Goal: Communication & Community: Answer question/provide support

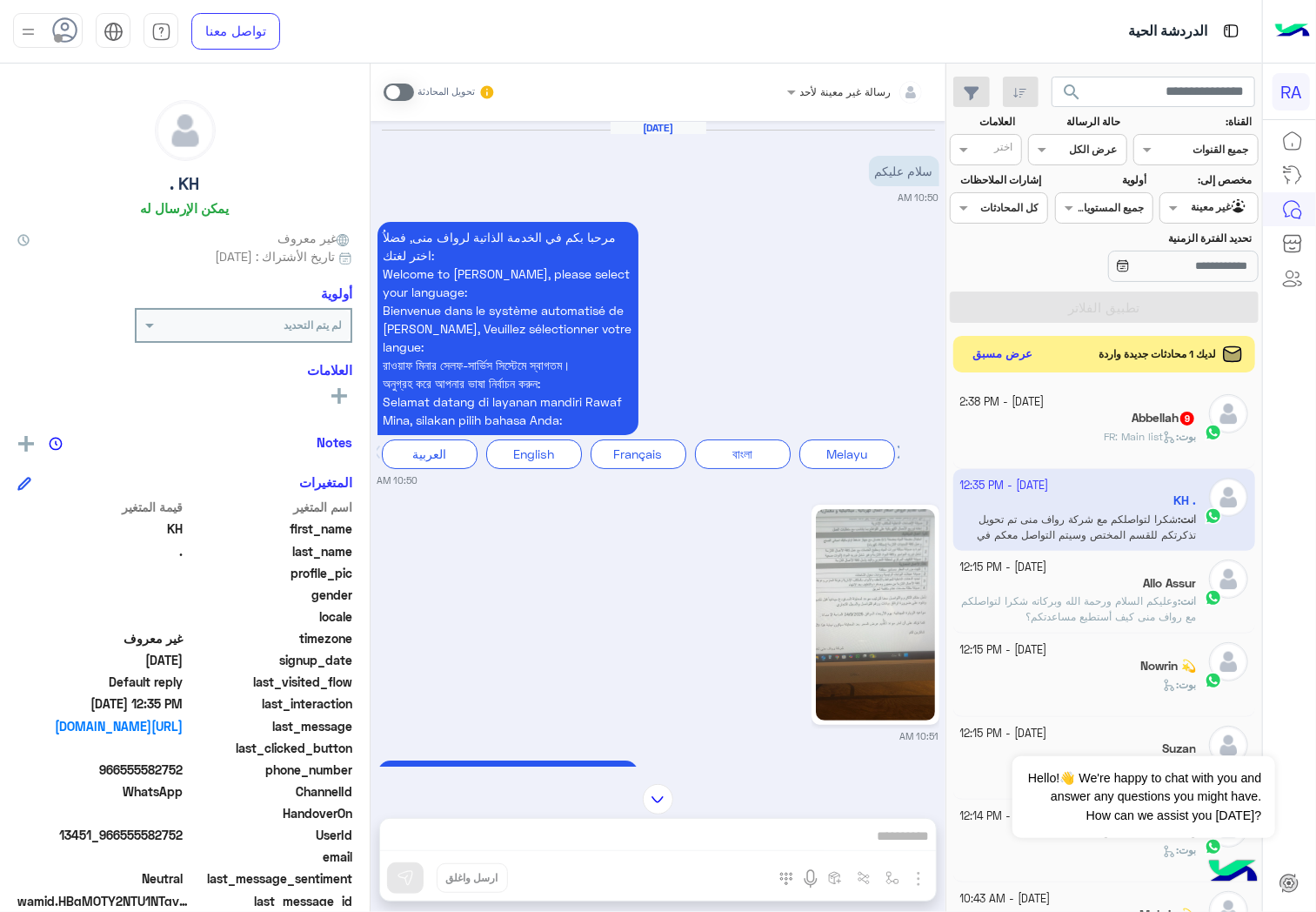
scroll to position [545, 0]
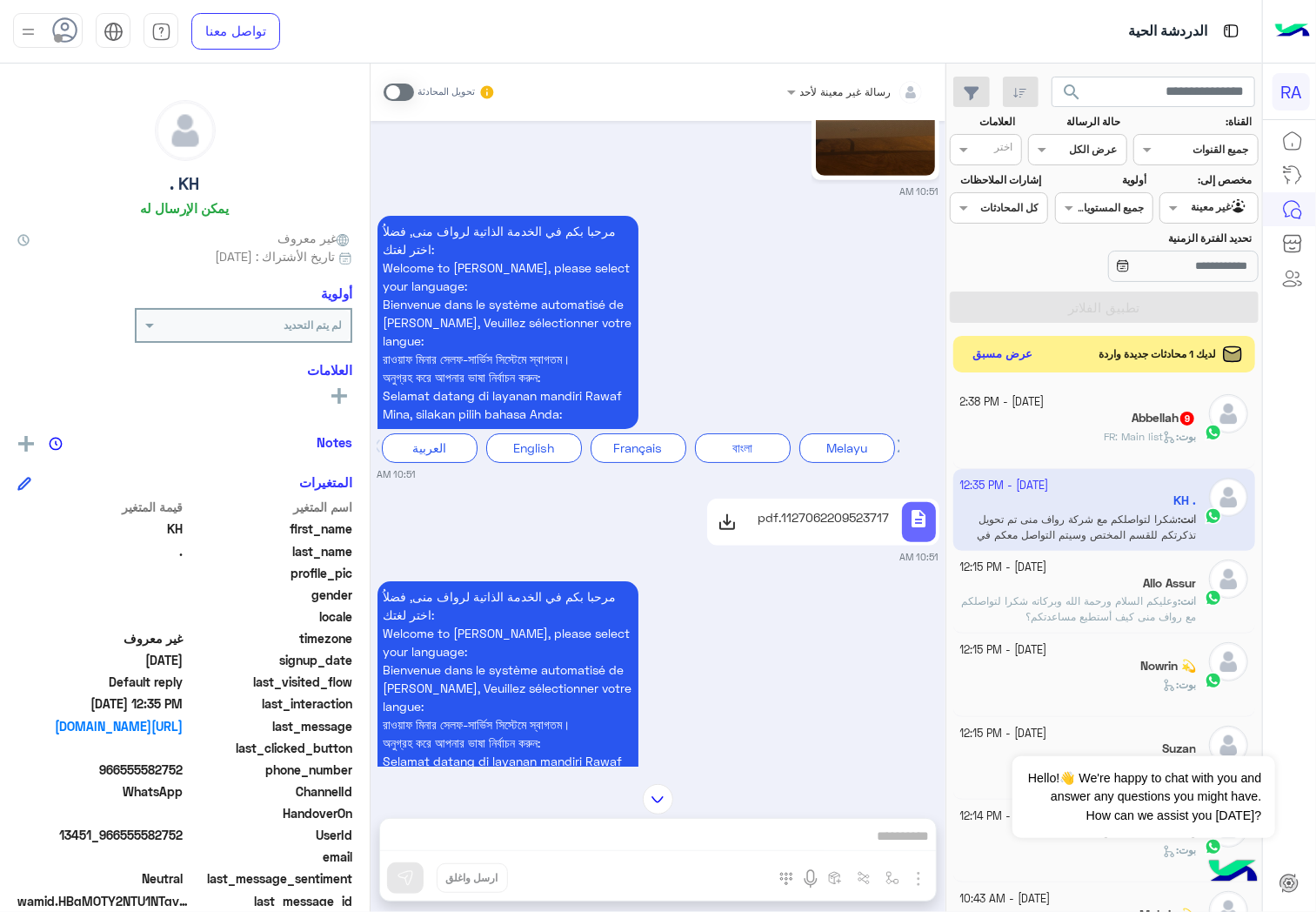
click at [992, 346] on button "عرض مسبق" at bounding box center [1003, 354] width 73 height 24
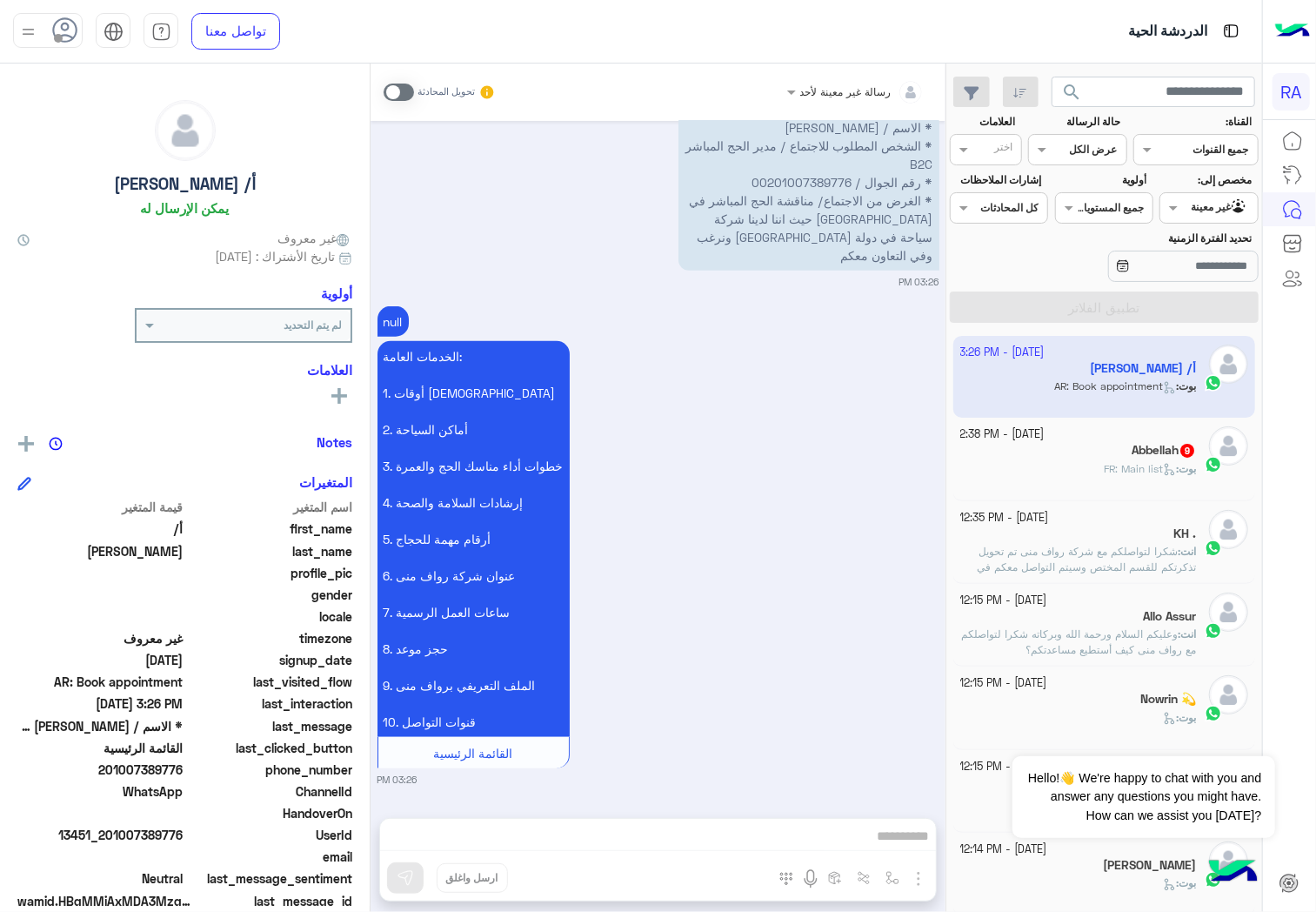
scroll to position [4836, 0]
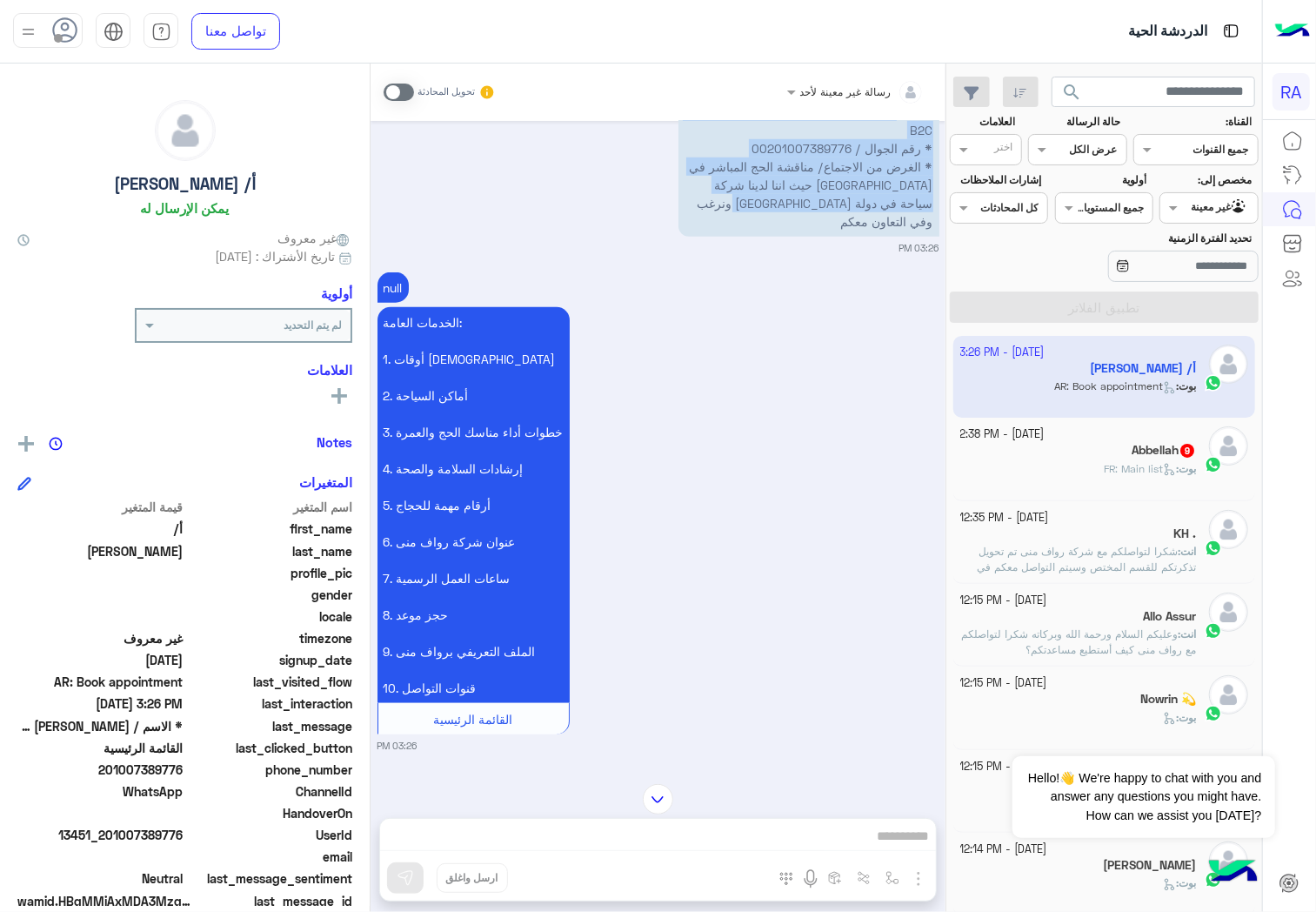
drag, startPoint x: 719, startPoint y: 350, endPoint x: 898, endPoint y: 257, distance: 201.7
click at [898, 236] on p "* الاسم / [PERSON_NAME] * الشخص المطلوب للاجتماع / مدير الحج المباشر B2C * رقم …" at bounding box center [808, 157] width 261 height 158
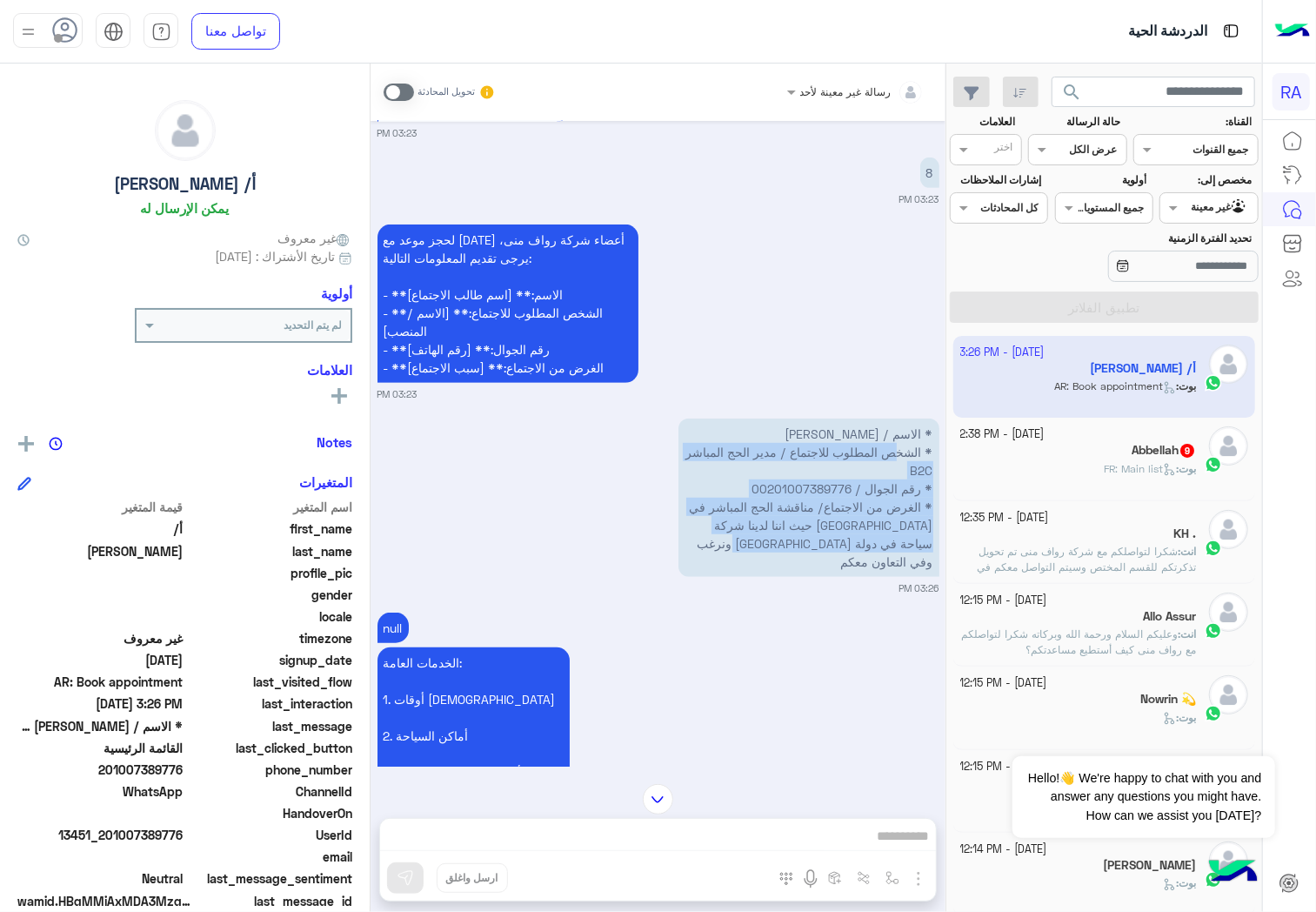
scroll to position [4739, 0]
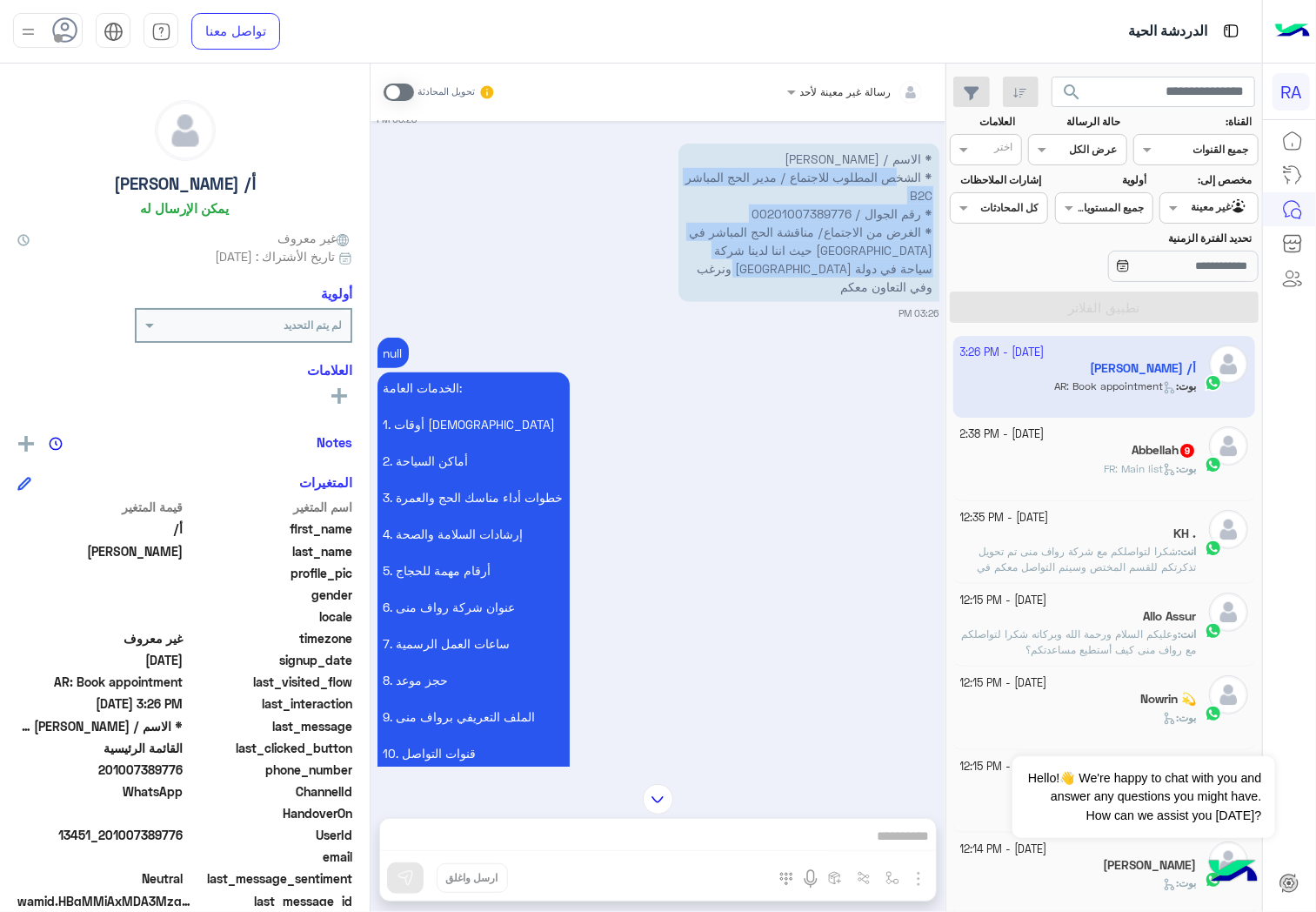
click at [774, 301] on p "* الاسم / [PERSON_NAME] * الشخص المطلوب للاجتماع / مدير الحج المباشر B2C * رقم …" at bounding box center [808, 222] width 261 height 158
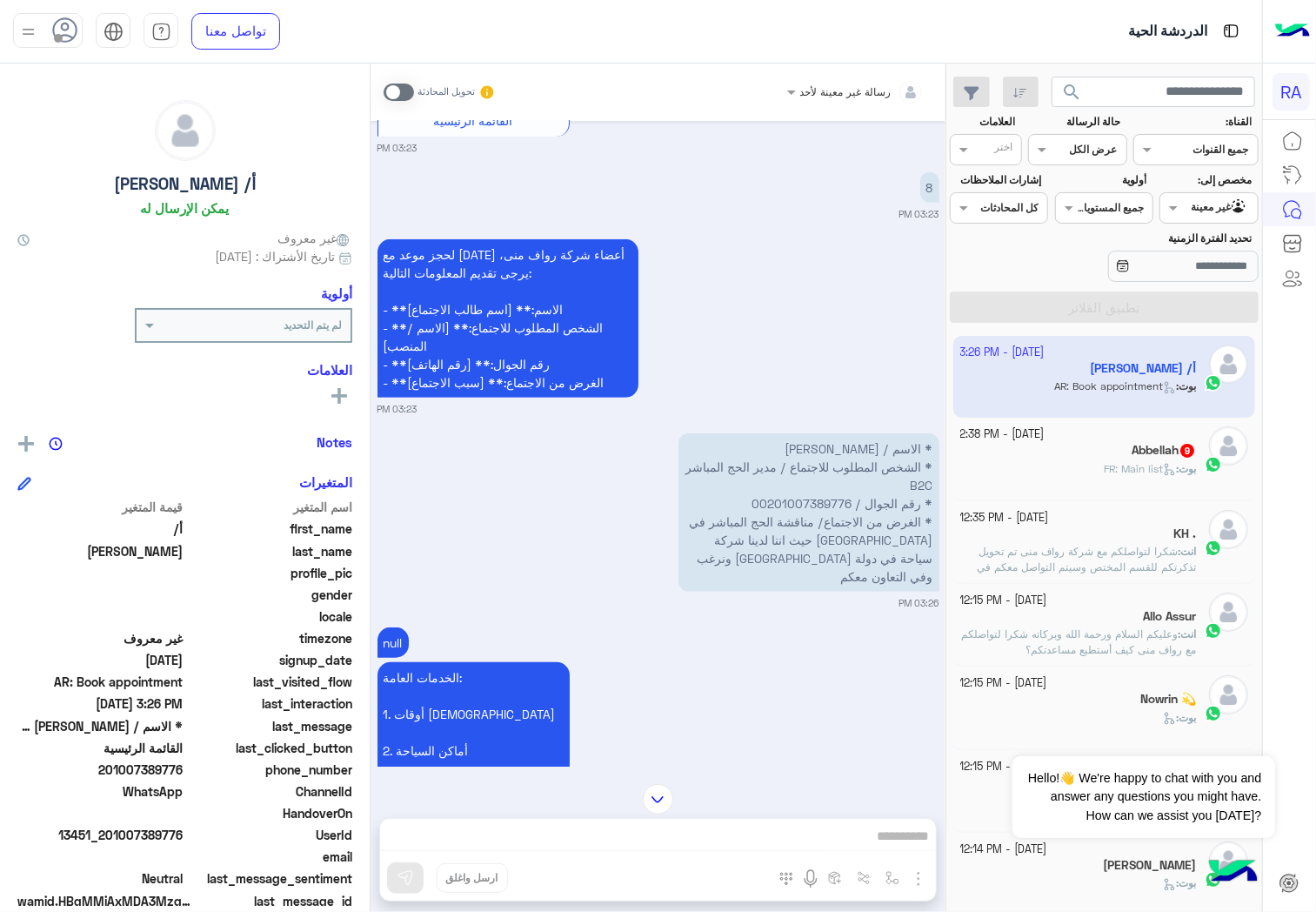
scroll to position [4546, 0]
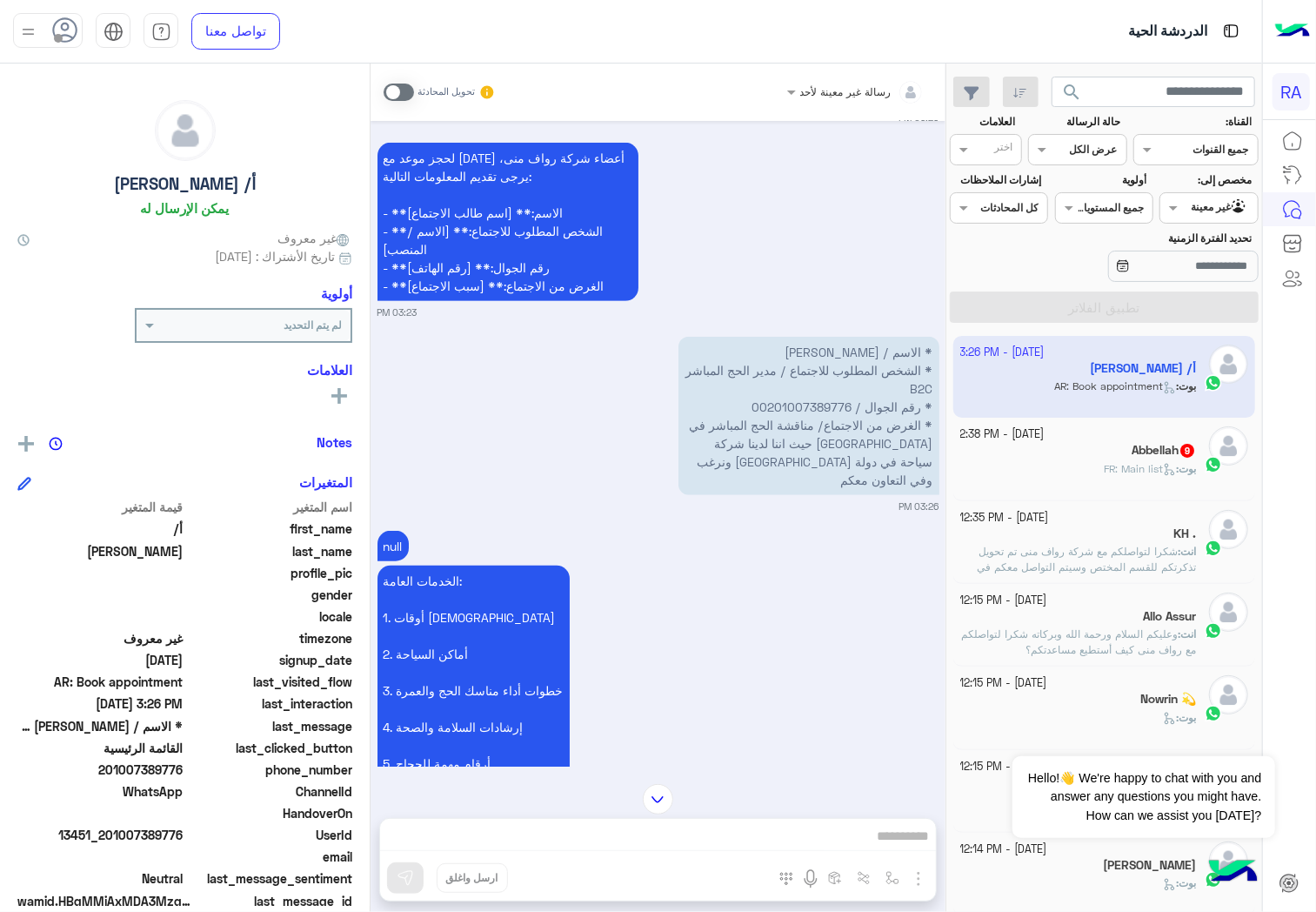
click at [425, 88] on small "تحويل المحادثة" at bounding box center [446, 91] width 57 height 14
click at [397, 91] on span at bounding box center [398, 92] width 30 height 17
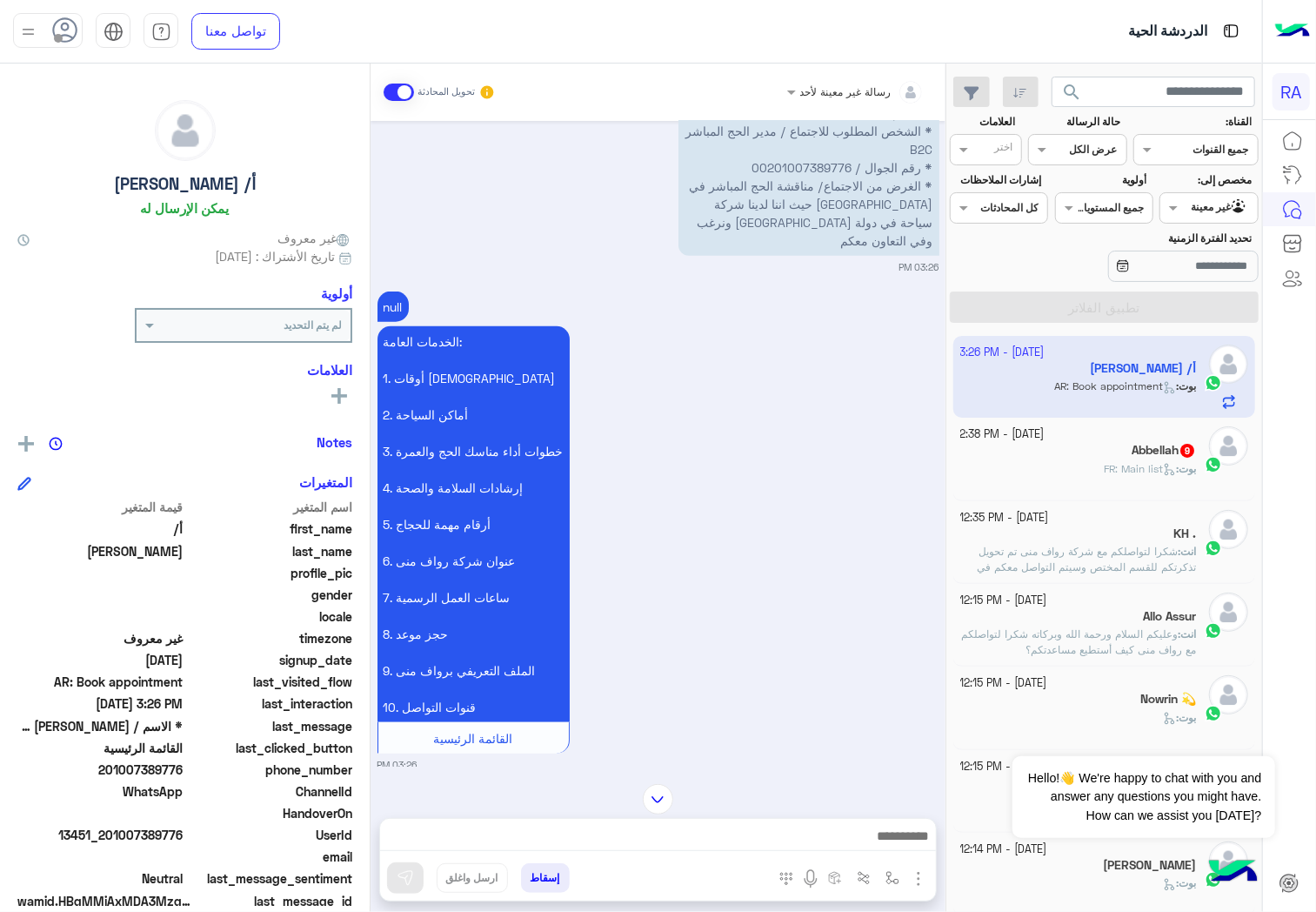
scroll to position [4784, 0]
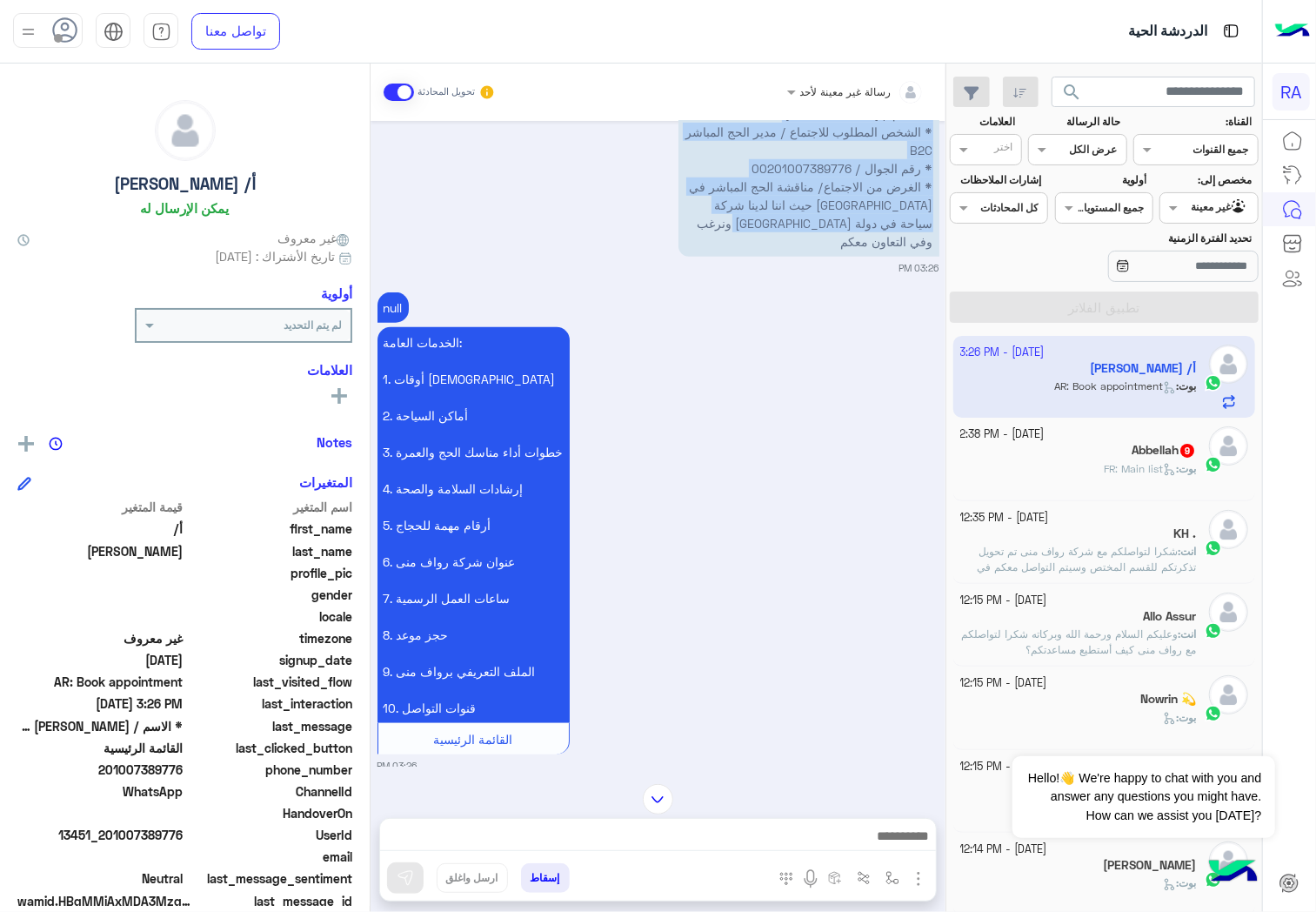
drag, startPoint x: 780, startPoint y: 415, endPoint x: 946, endPoint y: 293, distance: 206.0
click at [946, 293] on mat-drawer "رسالة غير معينة لأحد تحويل المحادثة [DATE] 3 03:18 PM الخدمات العامة: 1. أوقات …" at bounding box center [473, 491] width 947 height 855
copy p "* الاسم / [PERSON_NAME] * الشخص المطلوب للاجتماع / مدير الحج المباشر B2C * رقم …"
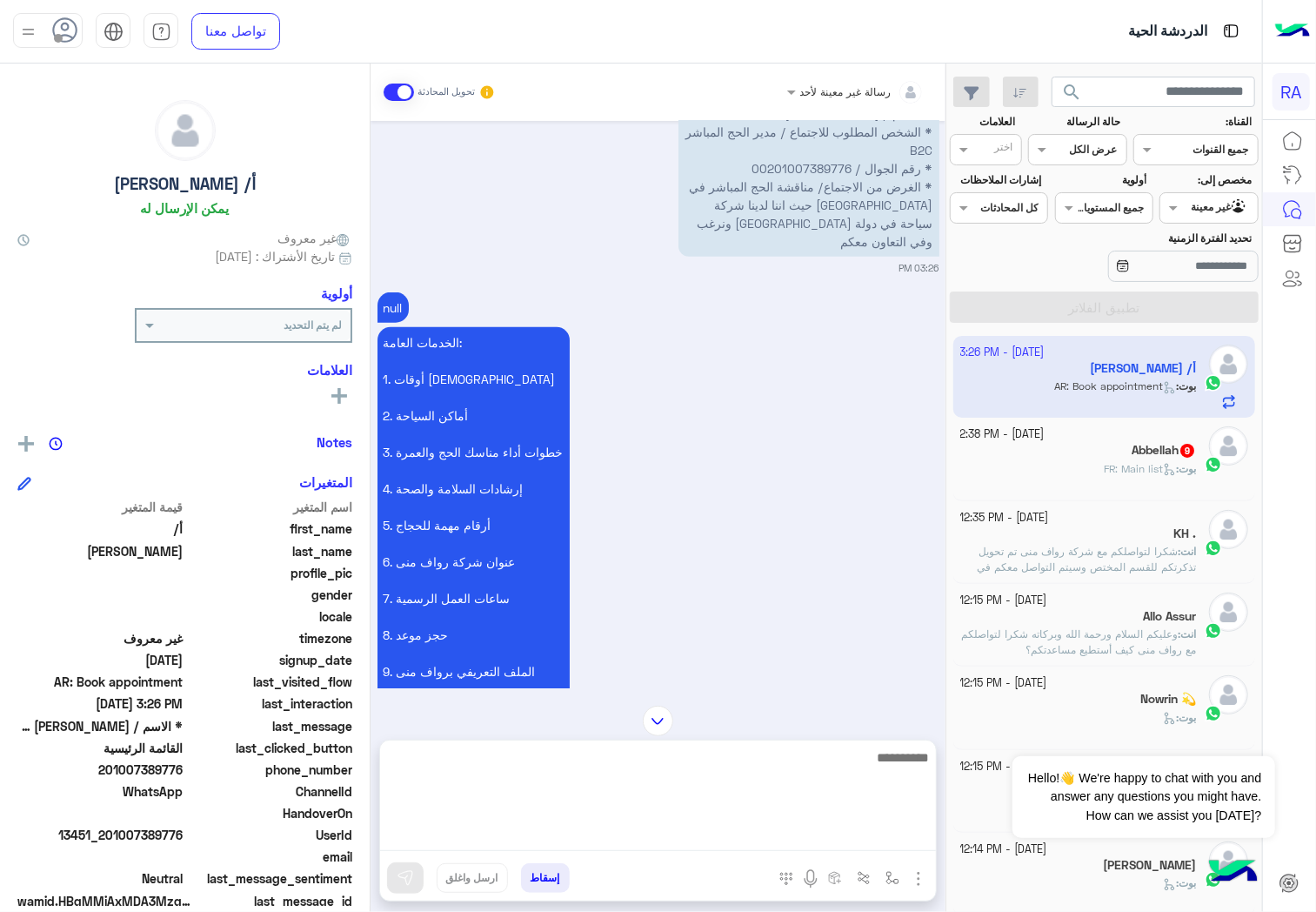
click at [637, 833] on textarea at bounding box center [658, 798] width 556 height 105
paste textarea "**********"
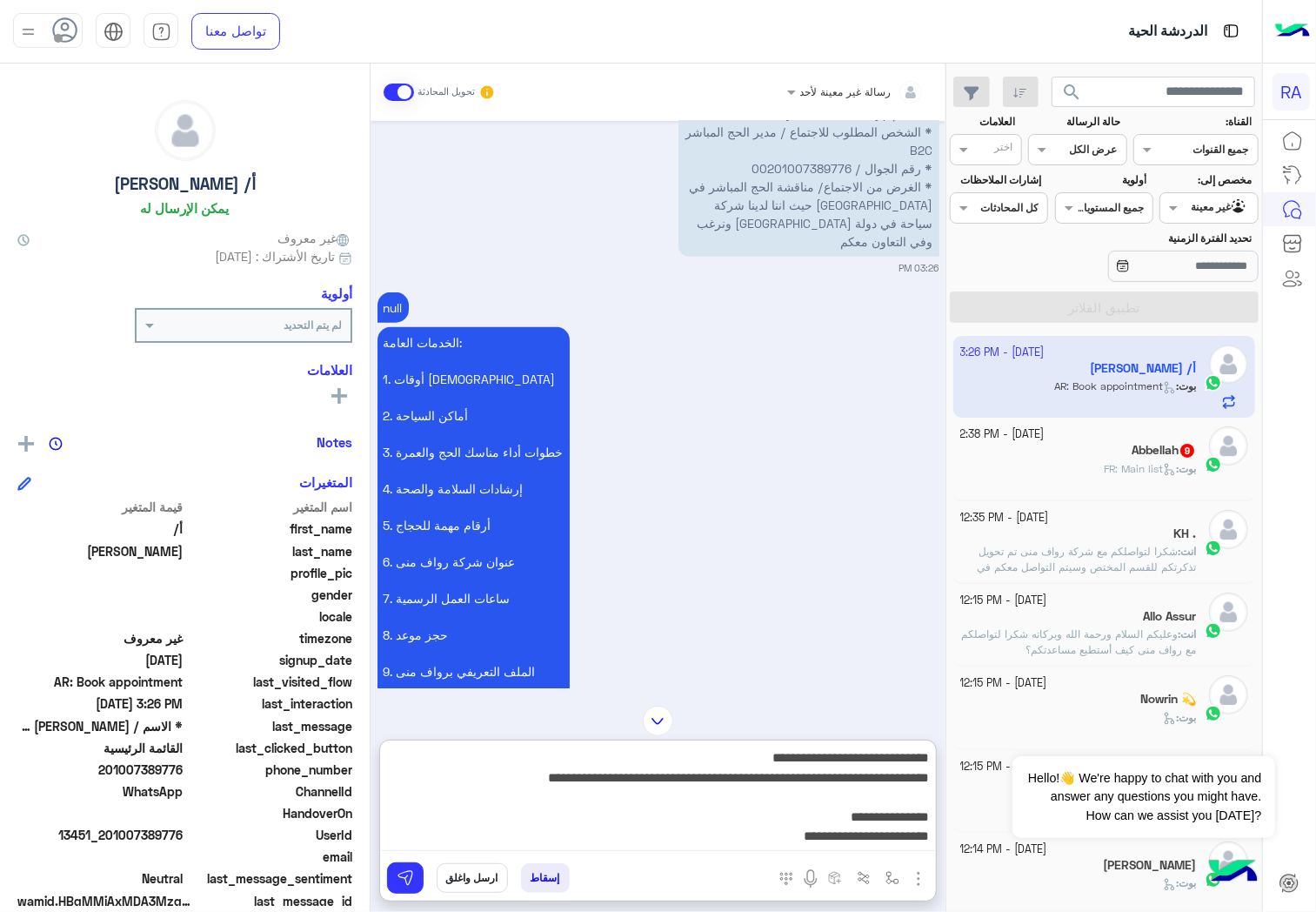
scroll to position [14, 0]
click at [857, 760] on textarea "**********" at bounding box center [658, 798] width 556 height 105
click at [463, 769] on textarea "**********" at bounding box center [658, 798] width 556 height 105
type textarea "**********"
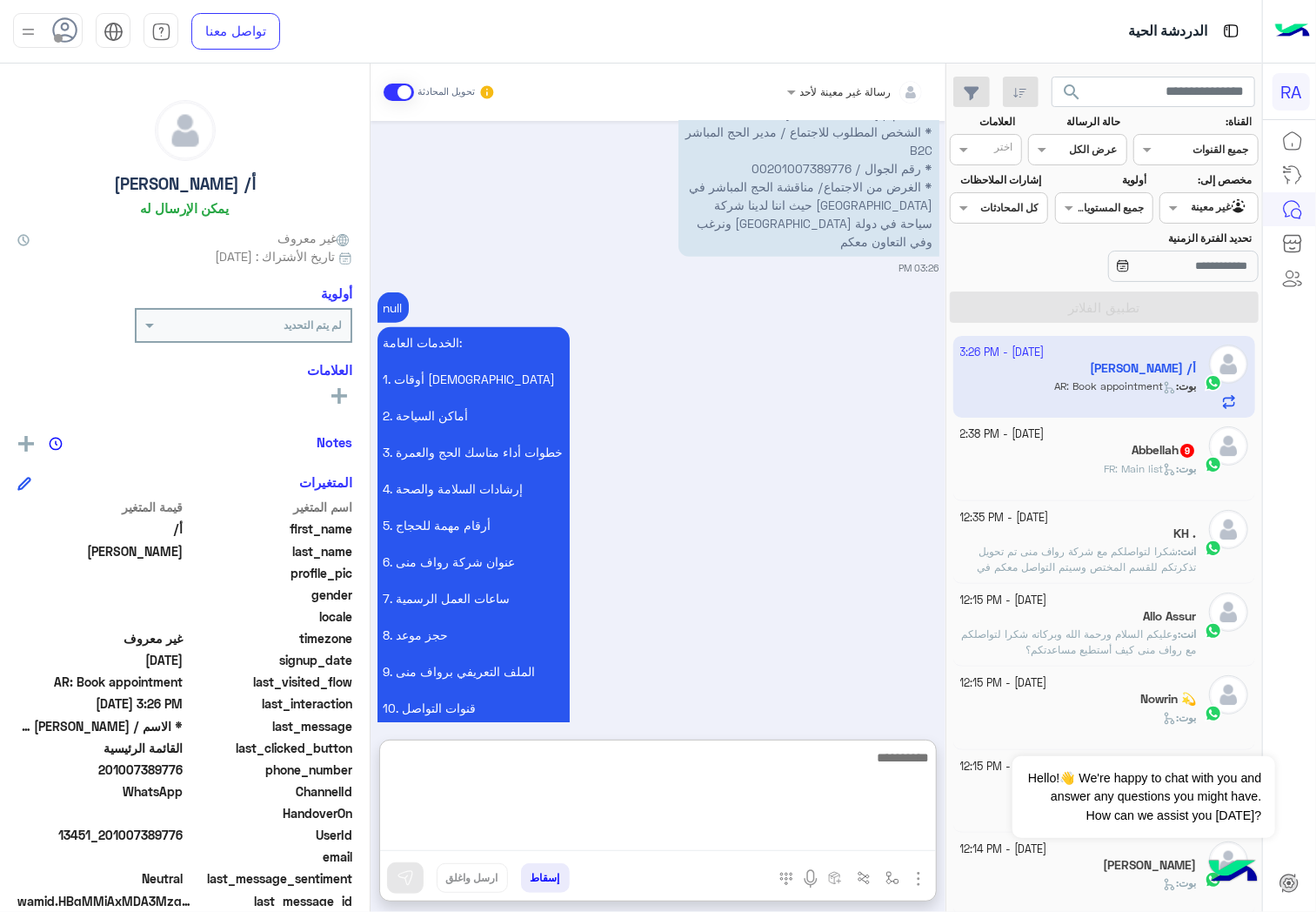
scroll to position [5213, 0]
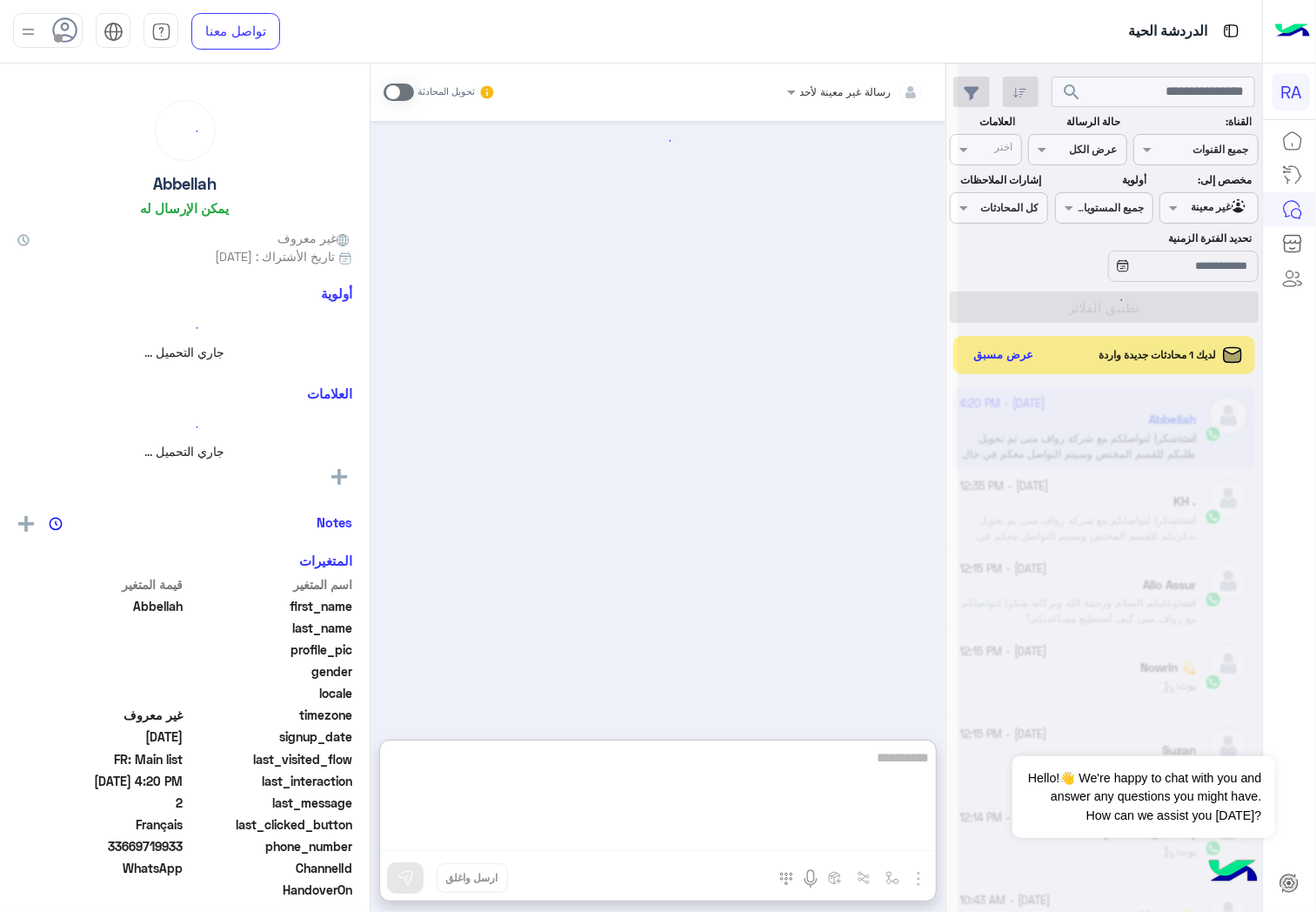
click at [988, 361] on div at bounding box center [1110, 463] width 304 height 912
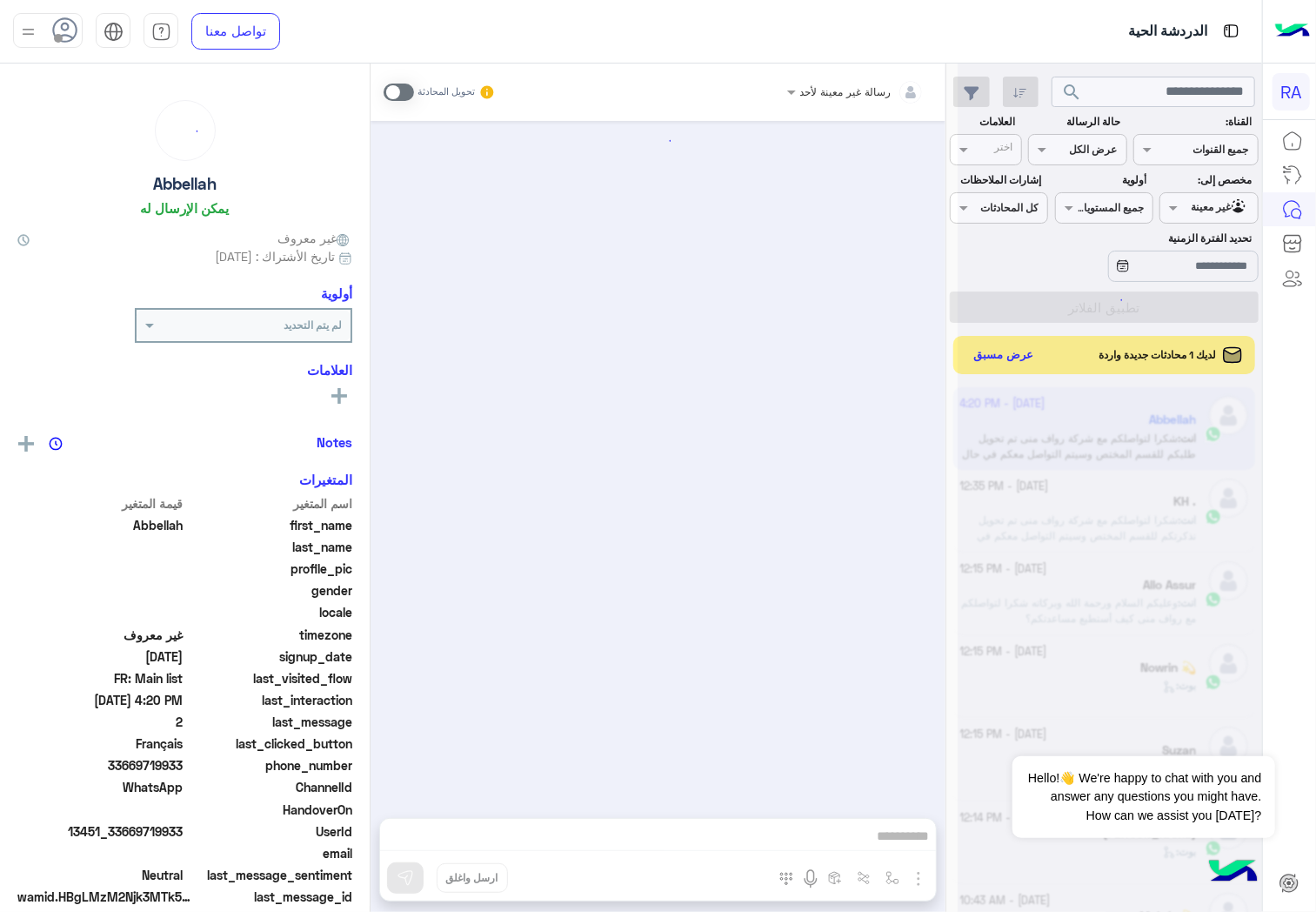
scroll to position [2358, 0]
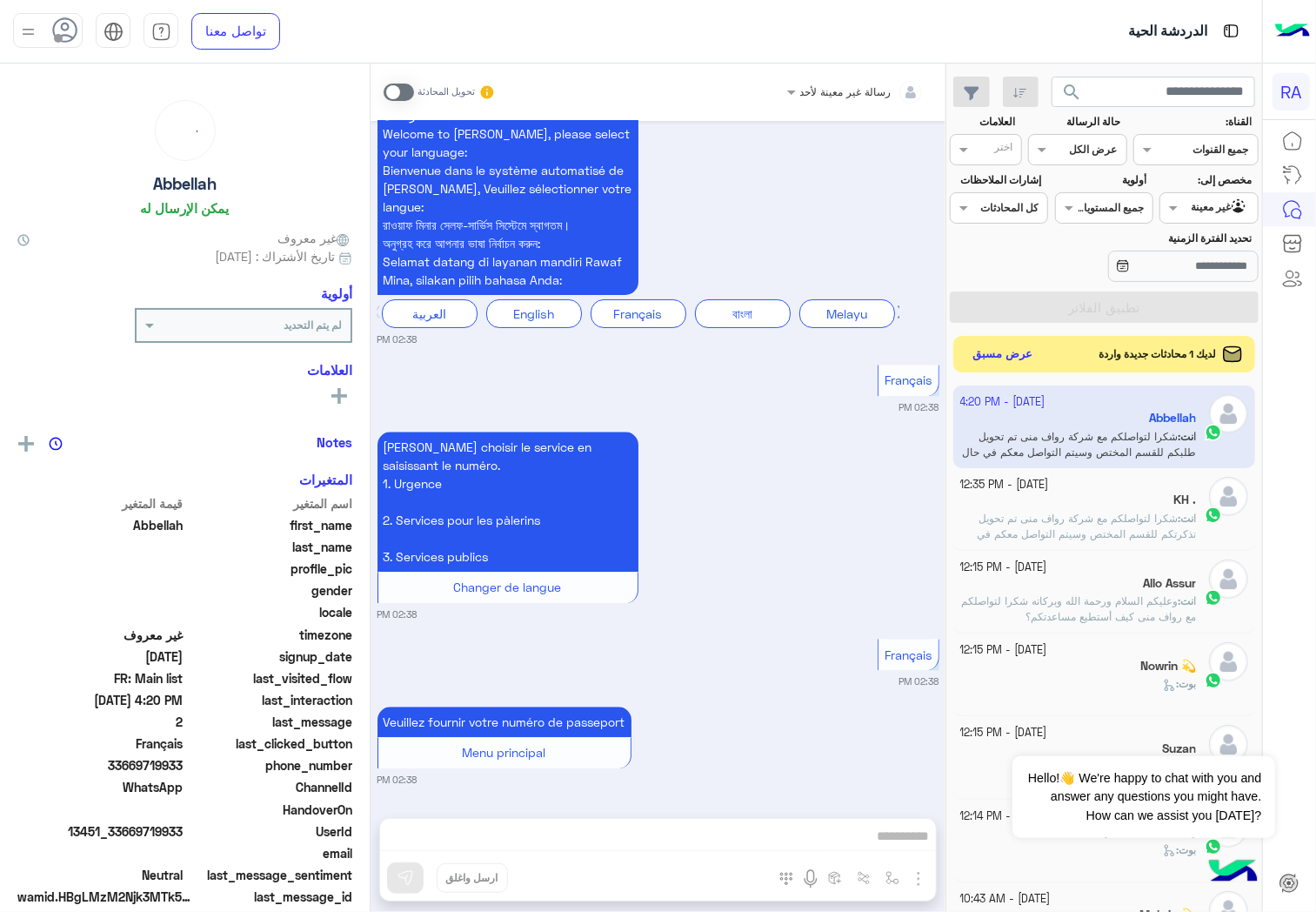
click at [987, 353] on button "عرض مسبق" at bounding box center [1003, 354] width 73 height 24
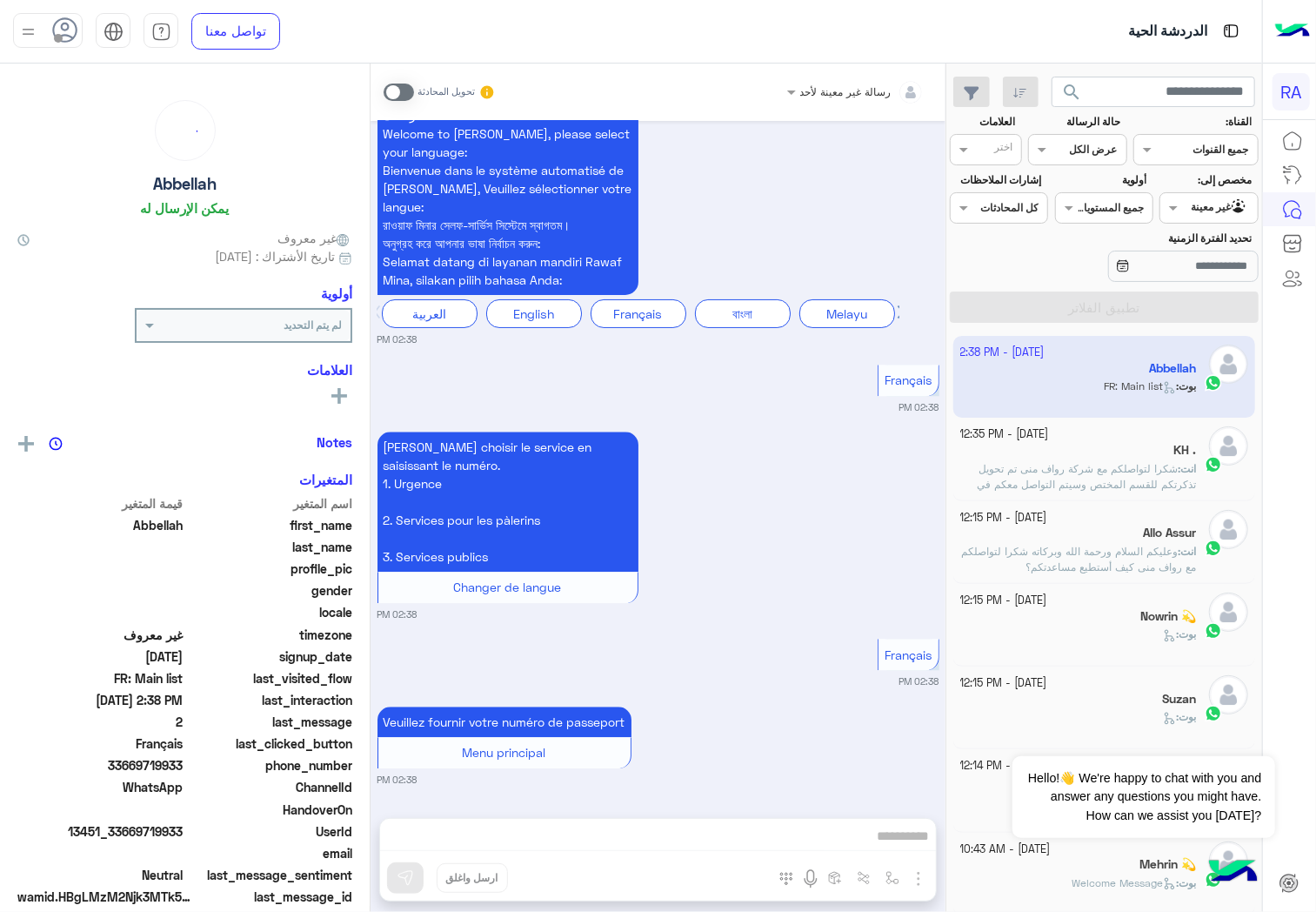
click at [1101, 402] on app-inbox-user "[DATE] - 2:38 PM [PERSON_NAME] : FR: Main list" at bounding box center [1104, 376] width 302 height 82
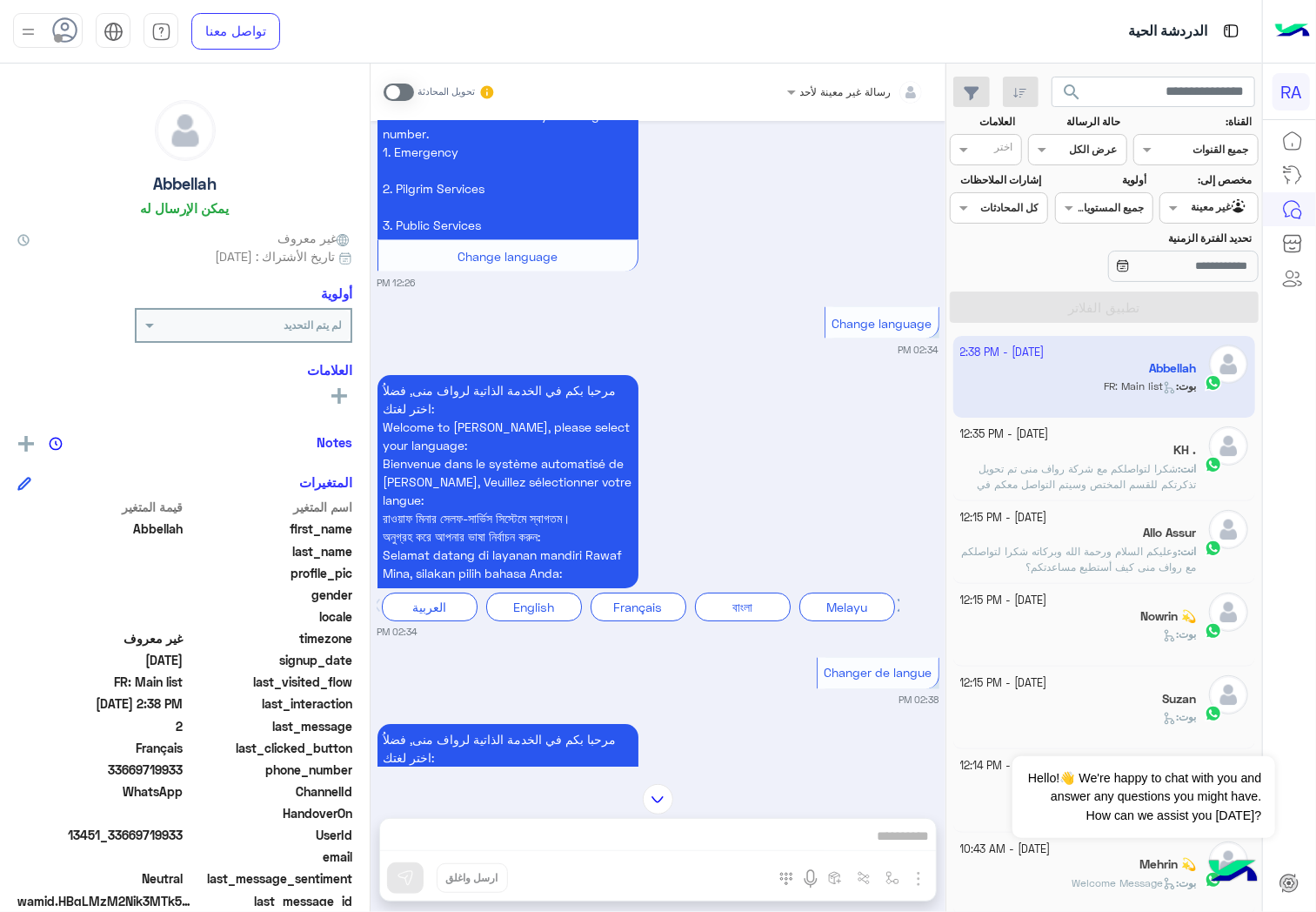
scroll to position [1836, 0]
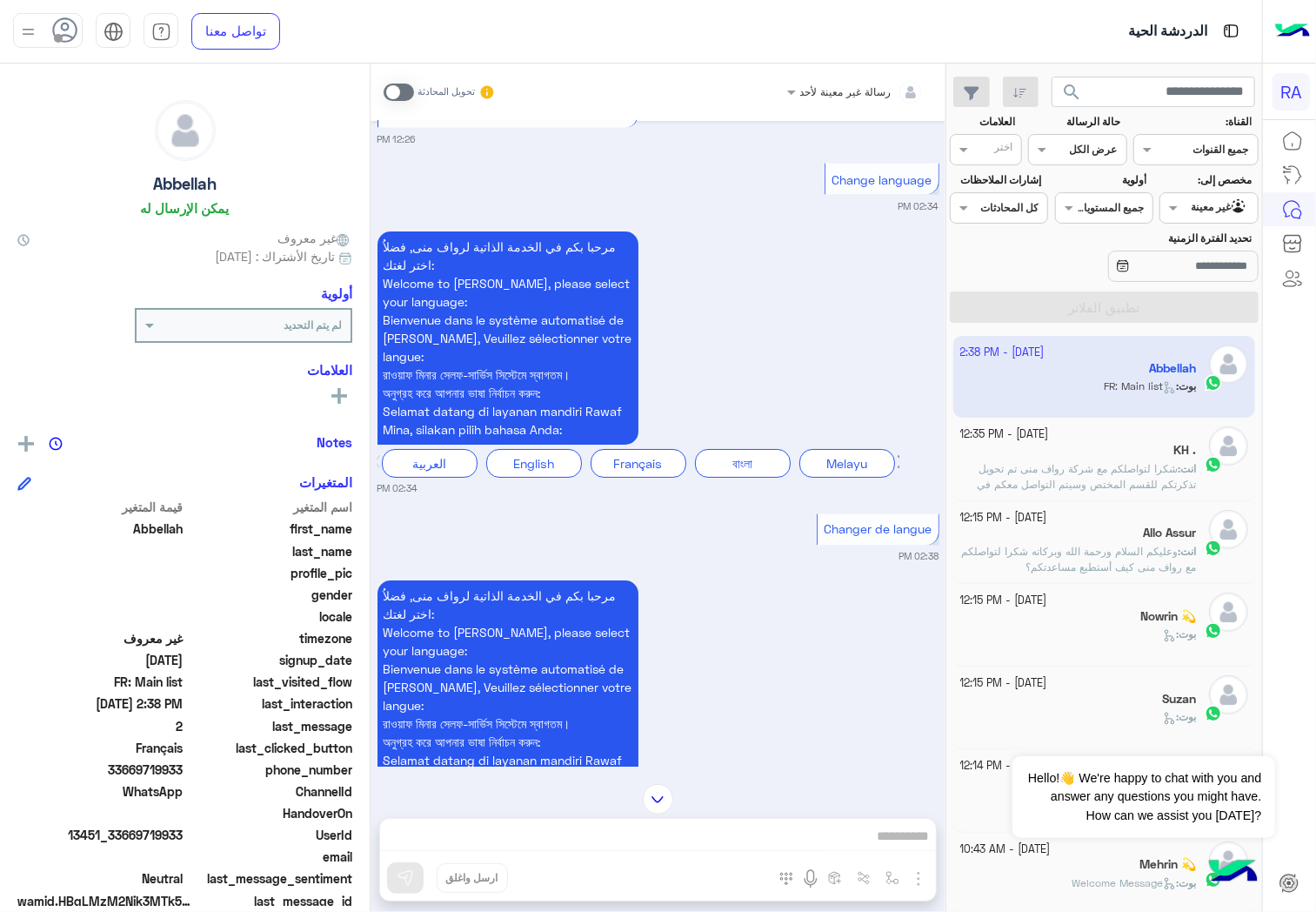
click at [397, 92] on span at bounding box center [398, 92] width 30 height 17
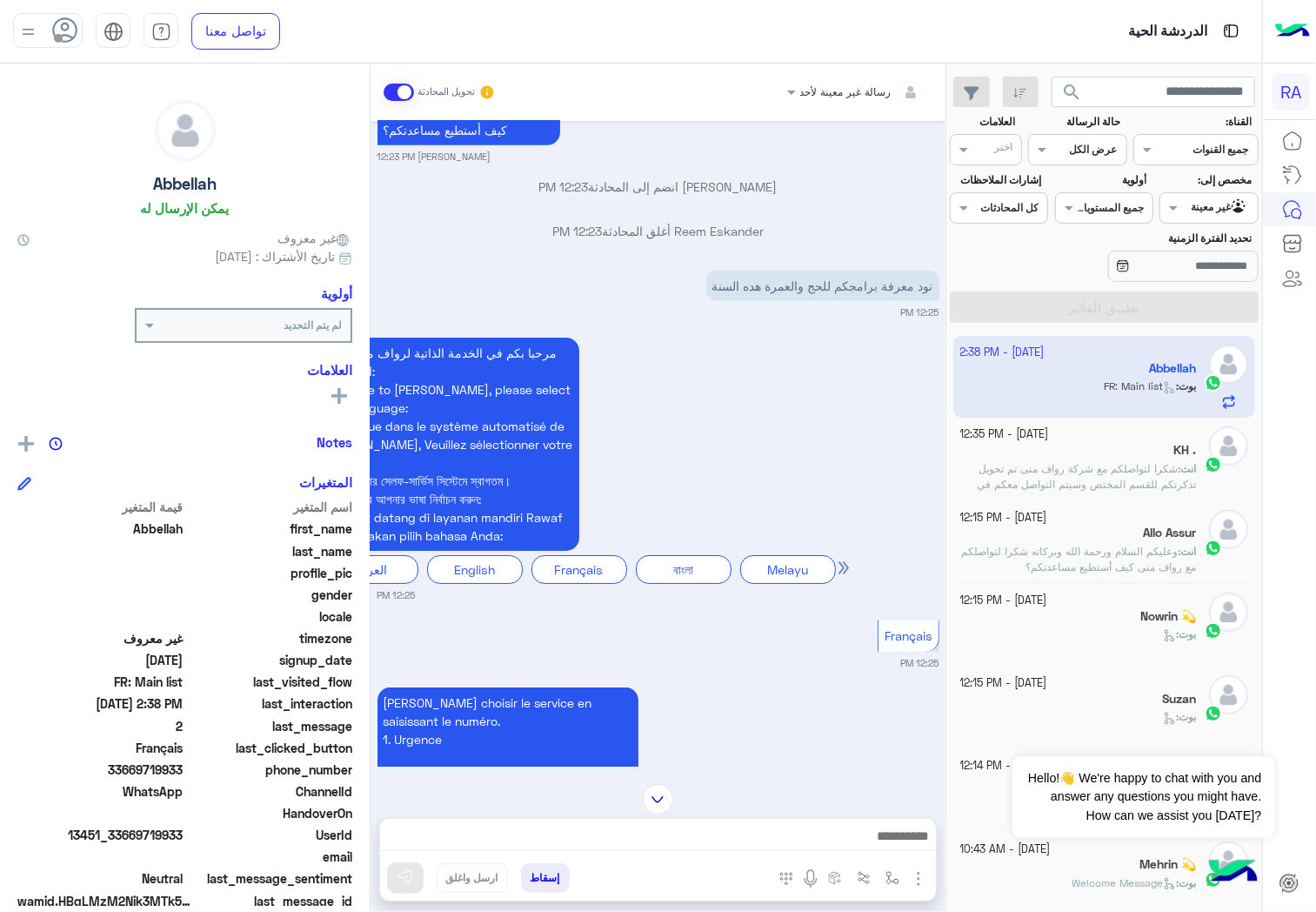
scroll to position [470, 0]
click at [165, 839] on span "13451_33669719933" at bounding box center [100, 834] width 166 height 18
click at [153, 773] on span "33669719933" at bounding box center [100, 769] width 166 height 18
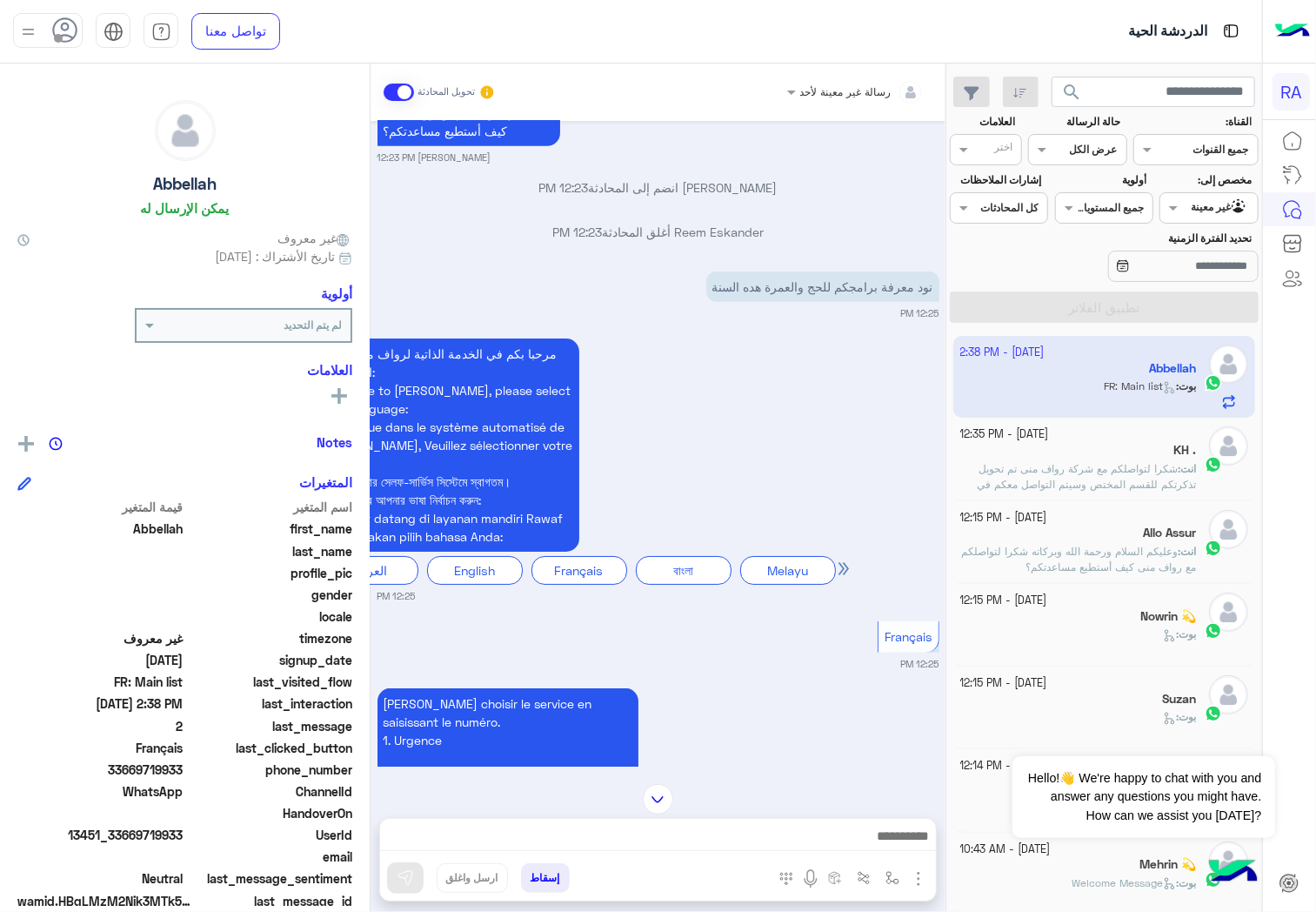
copy span "33669719933"
click at [619, 844] on textarea at bounding box center [658, 830] width 556 height 40
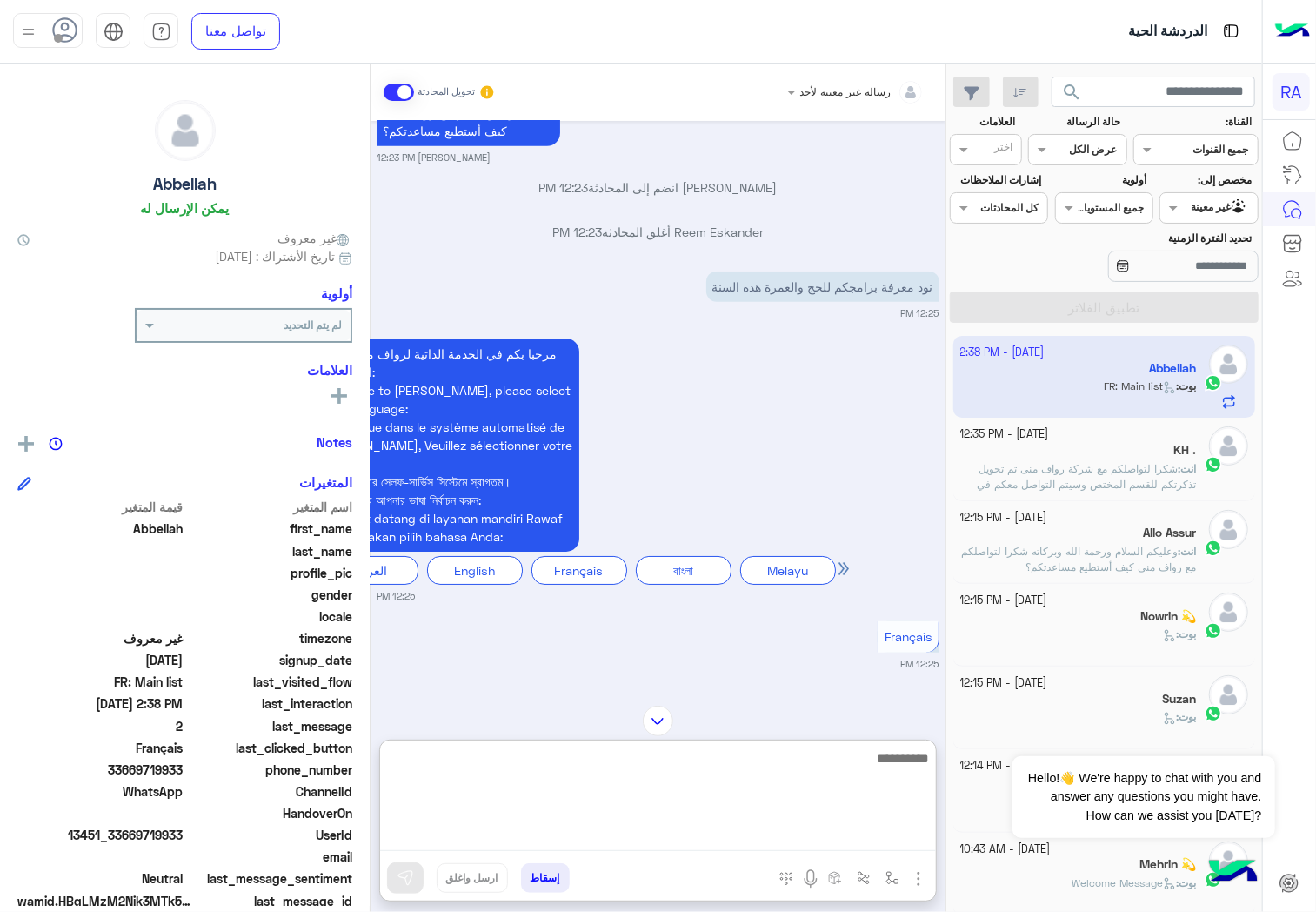
paste textarea "**********"
type textarea "**********"
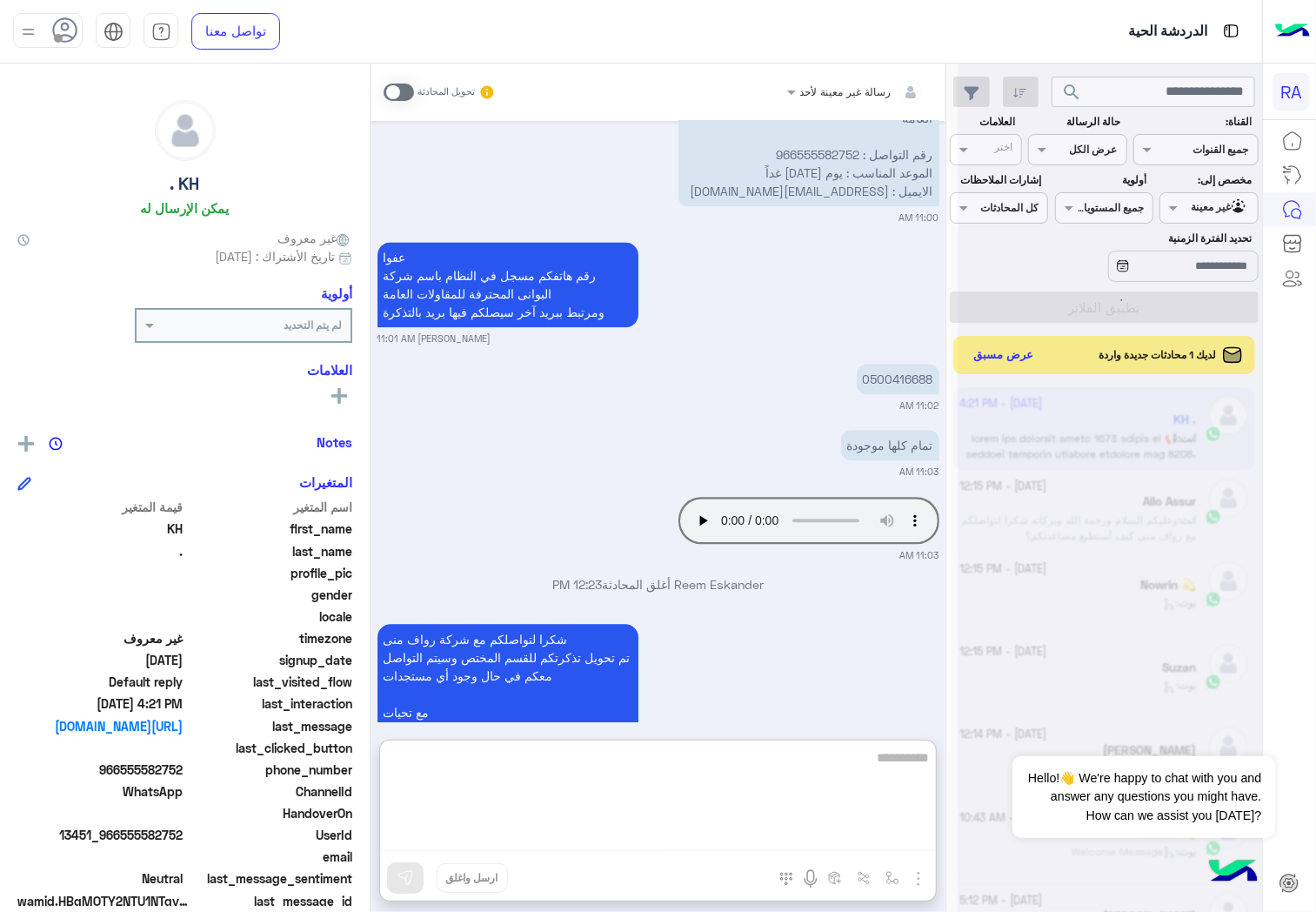
scroll to position [2266, 0]
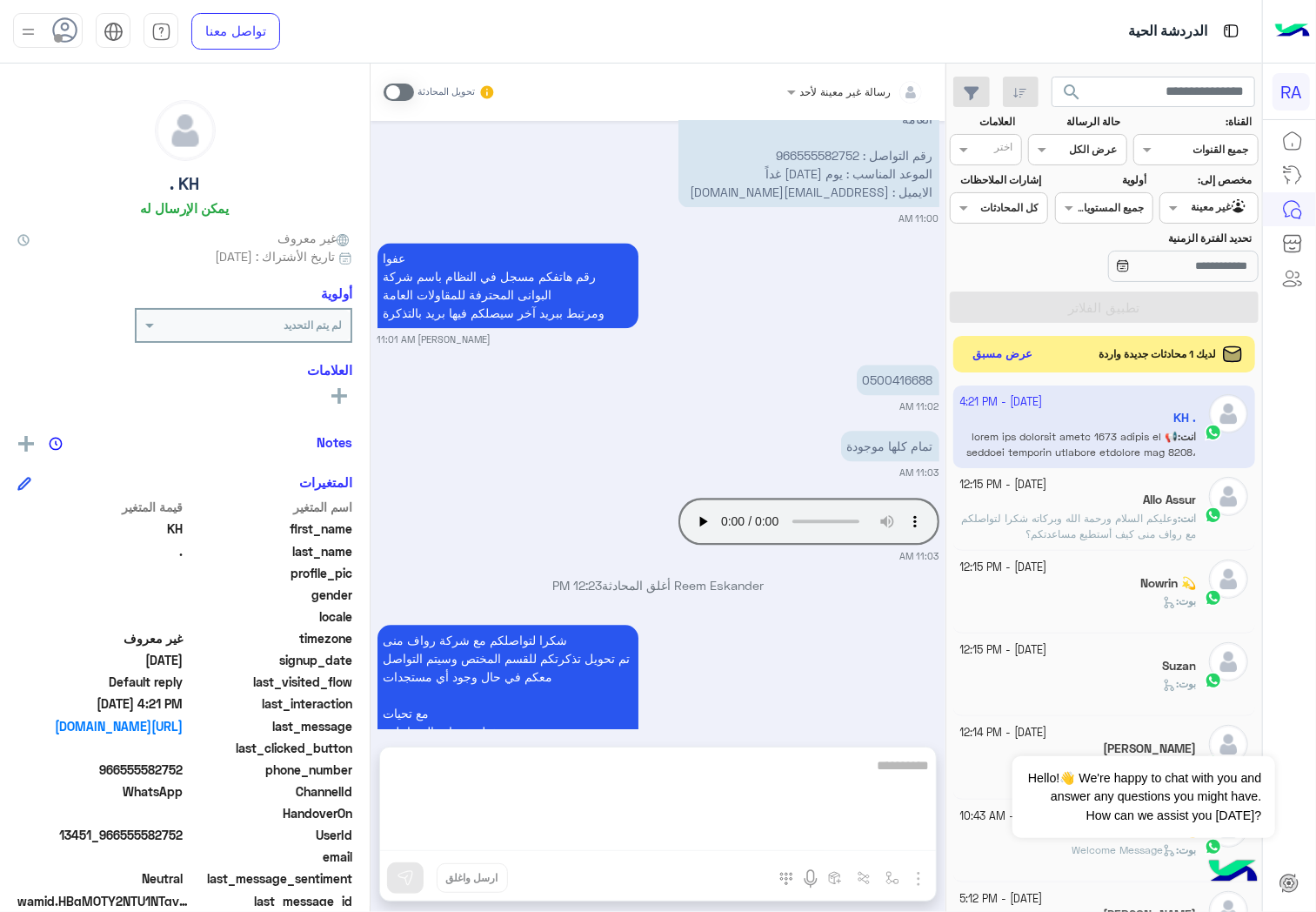
click at [998, 354] on button "عرض مسبق" at bounding box center [1003, 354] width 73 height 24
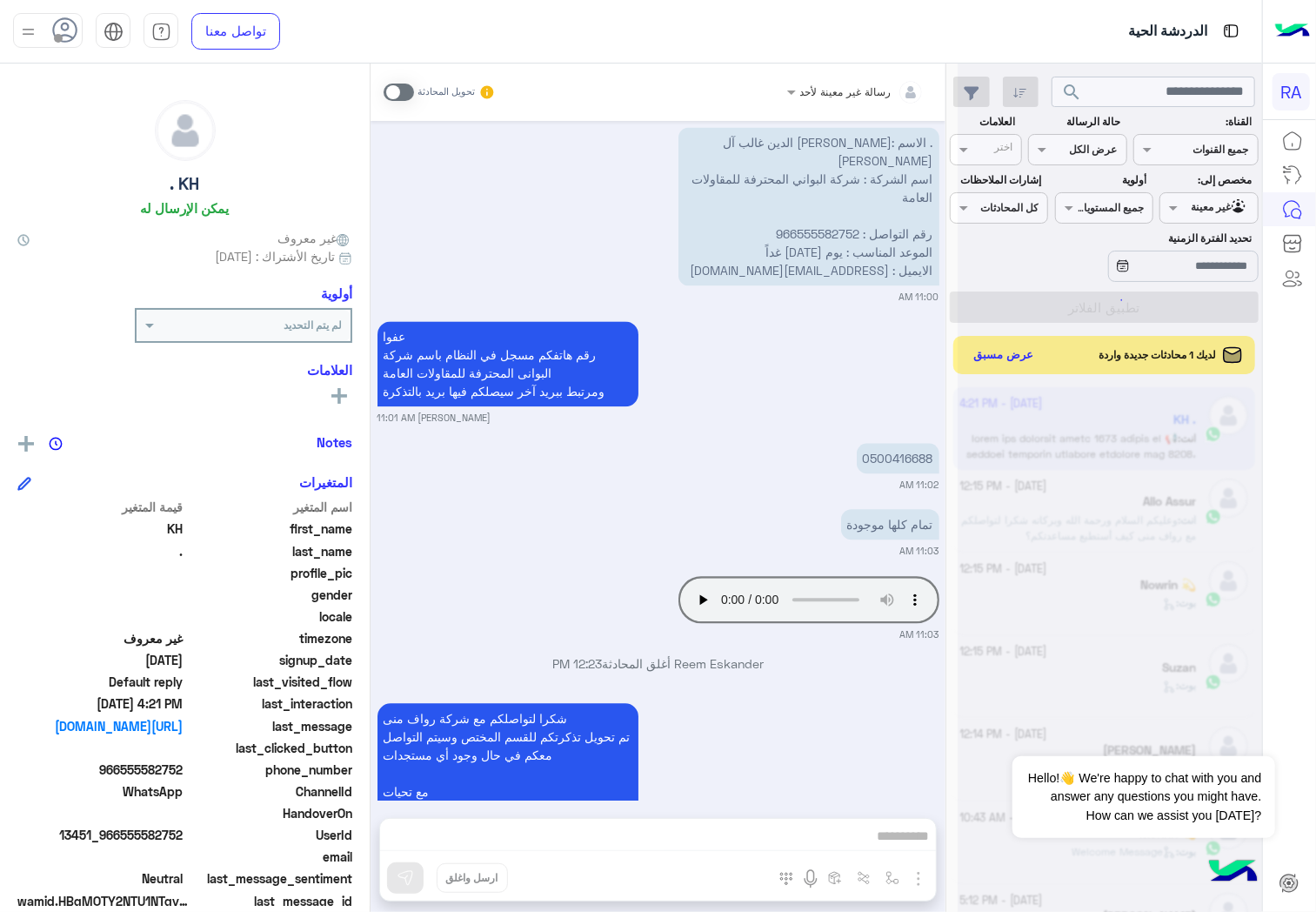
scroll to position [0, 0]
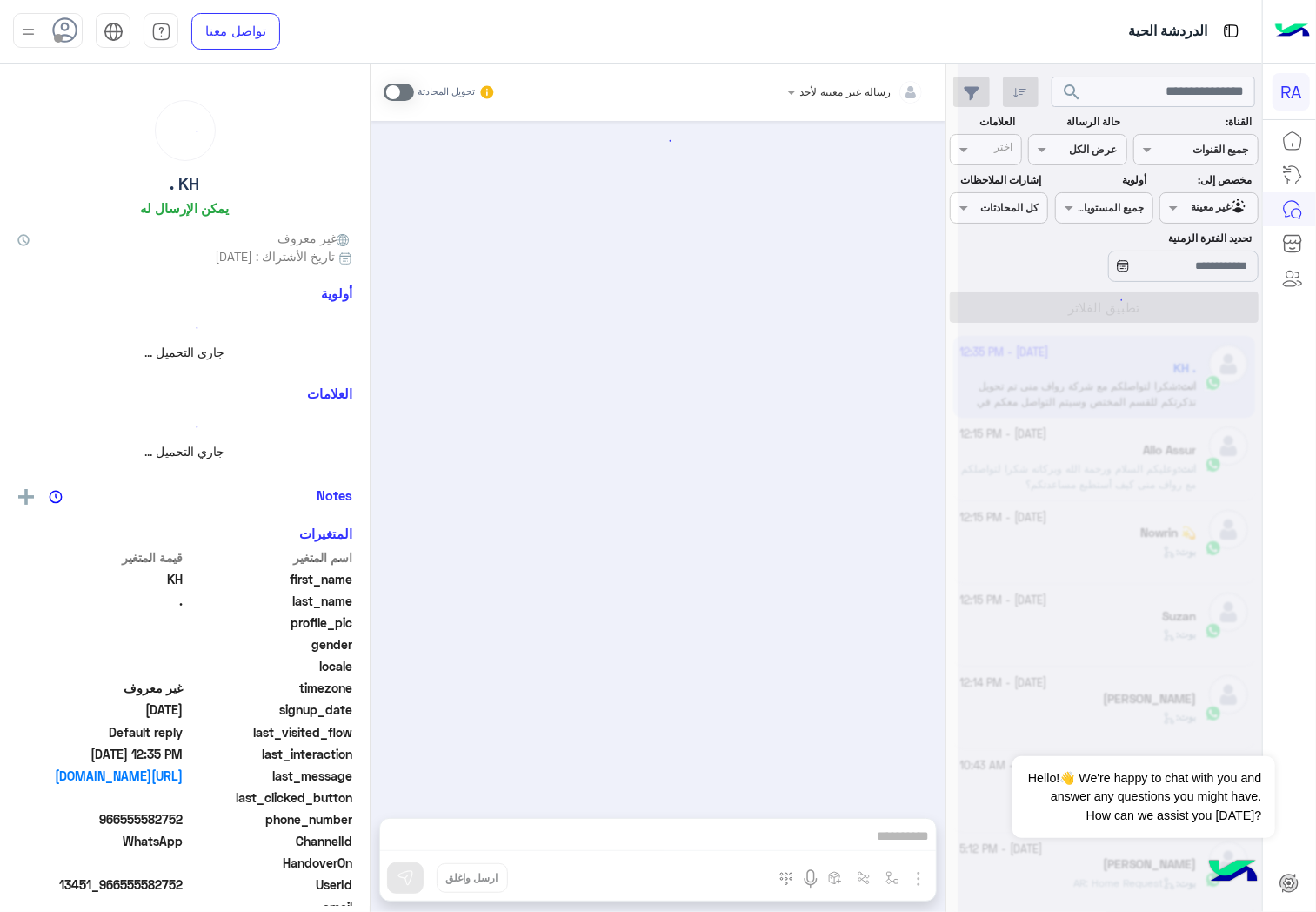
click at [1194, 209] on div at bounding box center [1110, 463] width 304 height 912
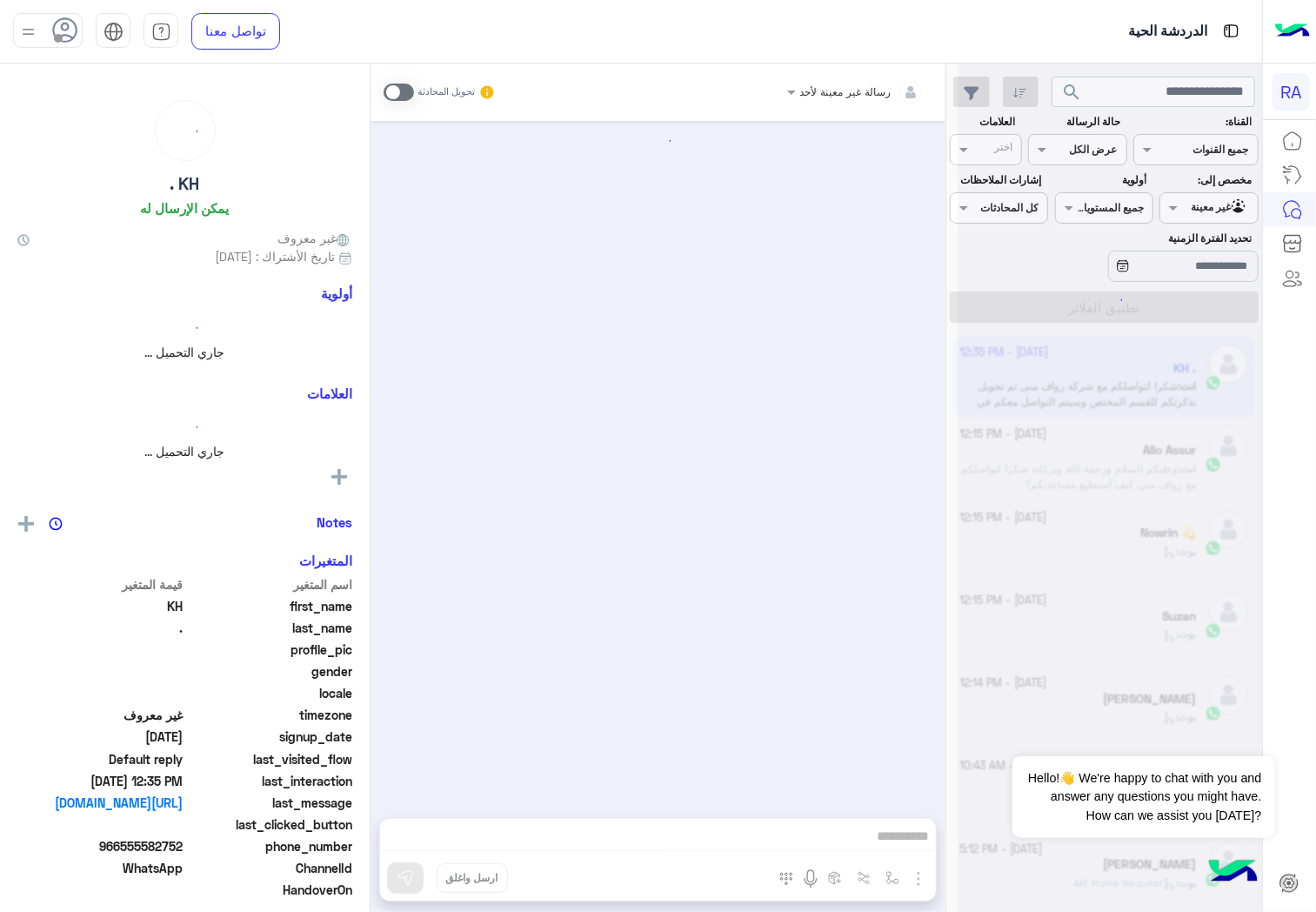
scroll to position [2188, 0]
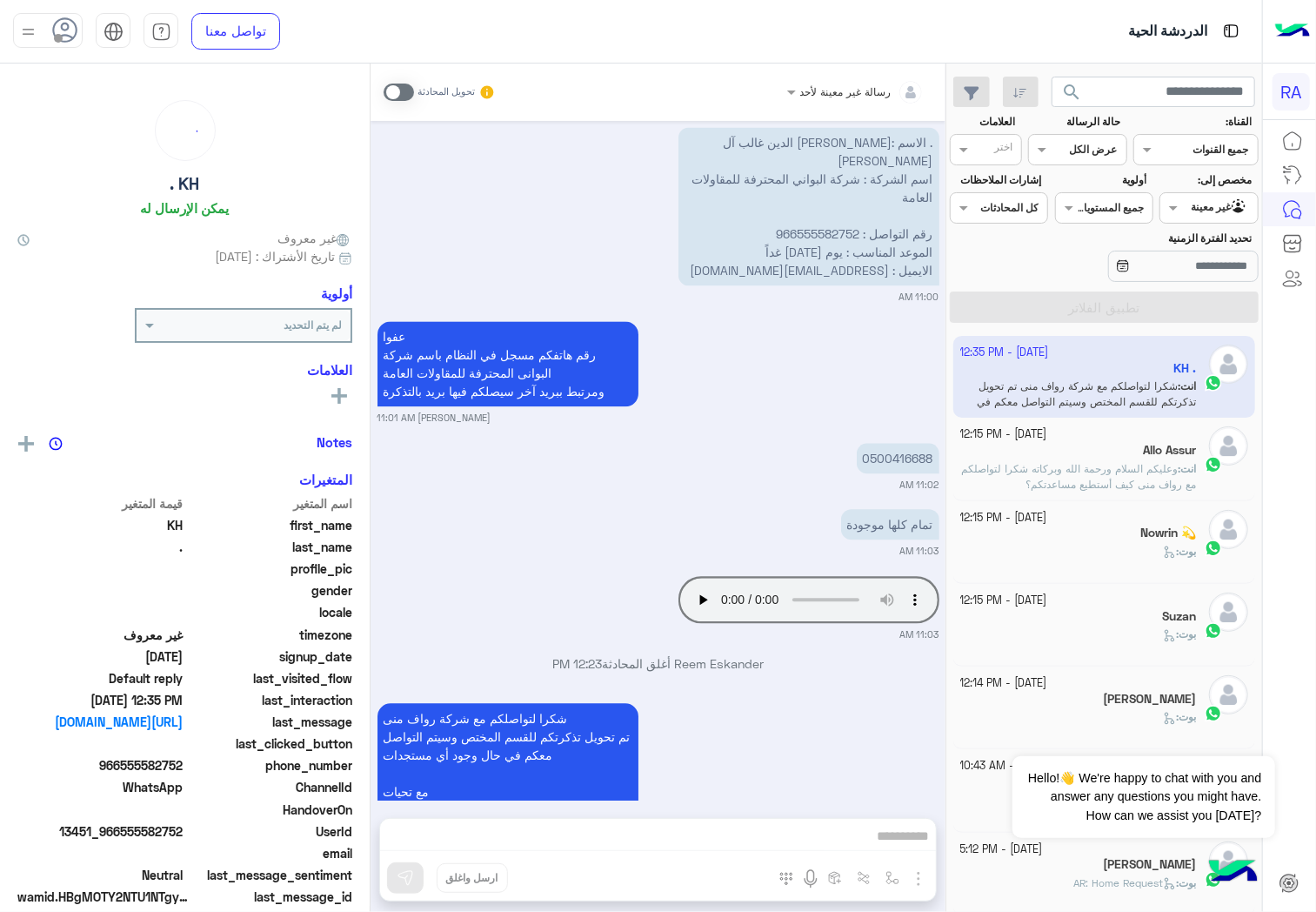
click at [1193, 210] on div at bounding box center [1209, 206] width 96 height 17
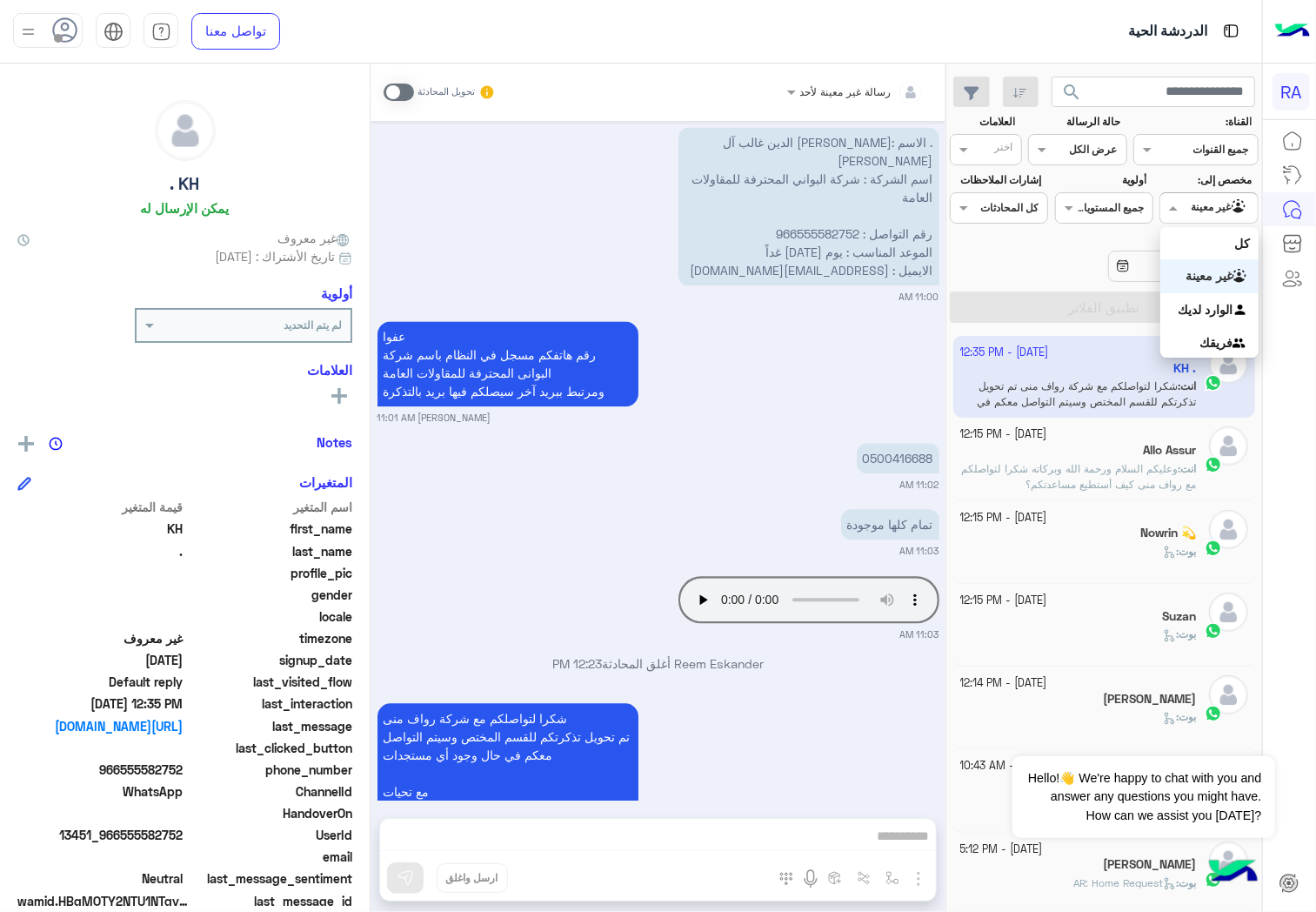
click at [1179, 279] on div "غير معينة" at bounding box center [1210, 276] width 98 height 34
click at [1195, 202] on div at bounding box center [1209, 206] width 96 height 17
click at [1195, 312] on b "الوارد لديك" at bounding box center [1205, 309] width 55 height 15
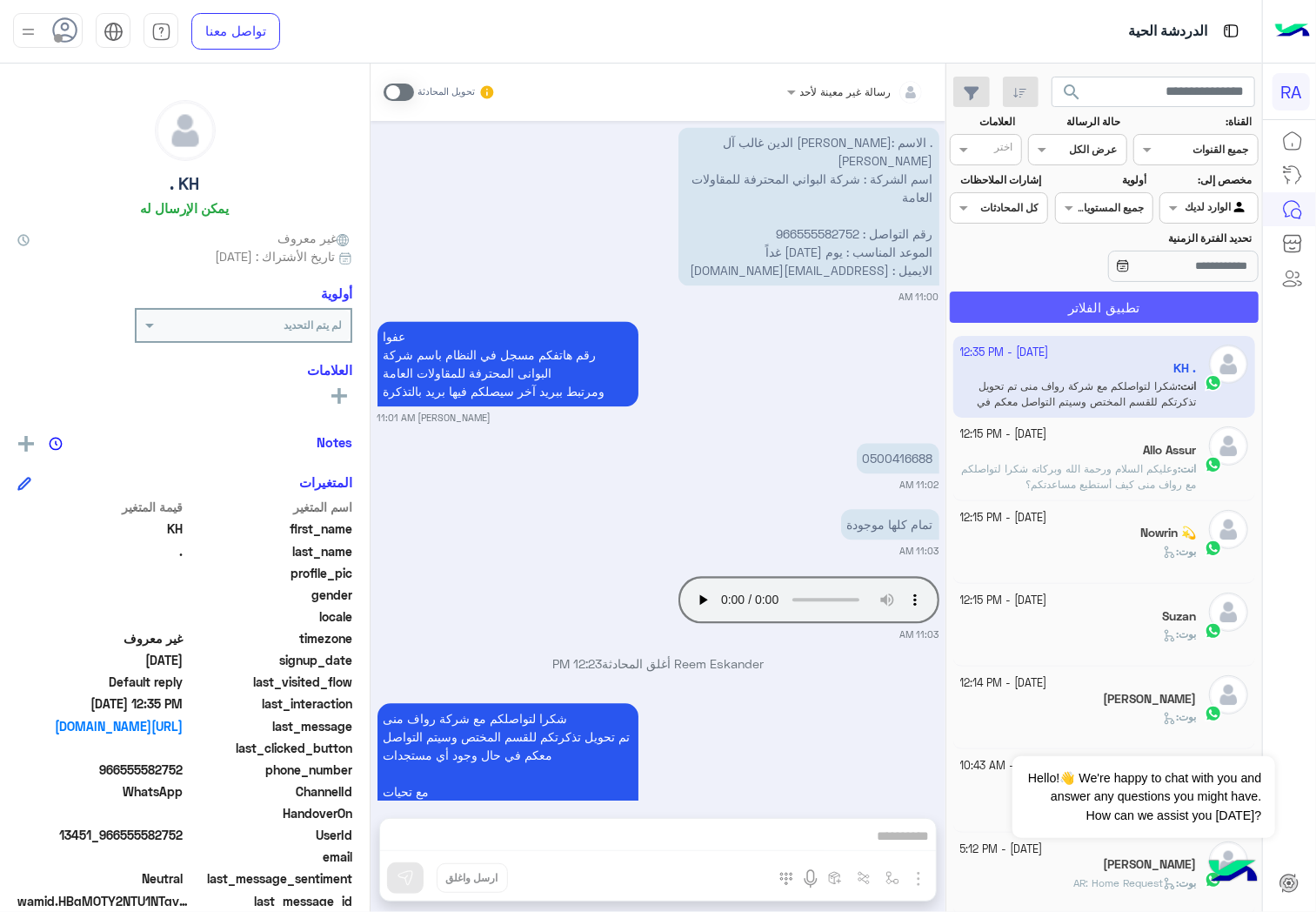
click at [1195, 312] on button "تطبيق الفلاتر" at bounding box center [1104, 306] width 309 height 31
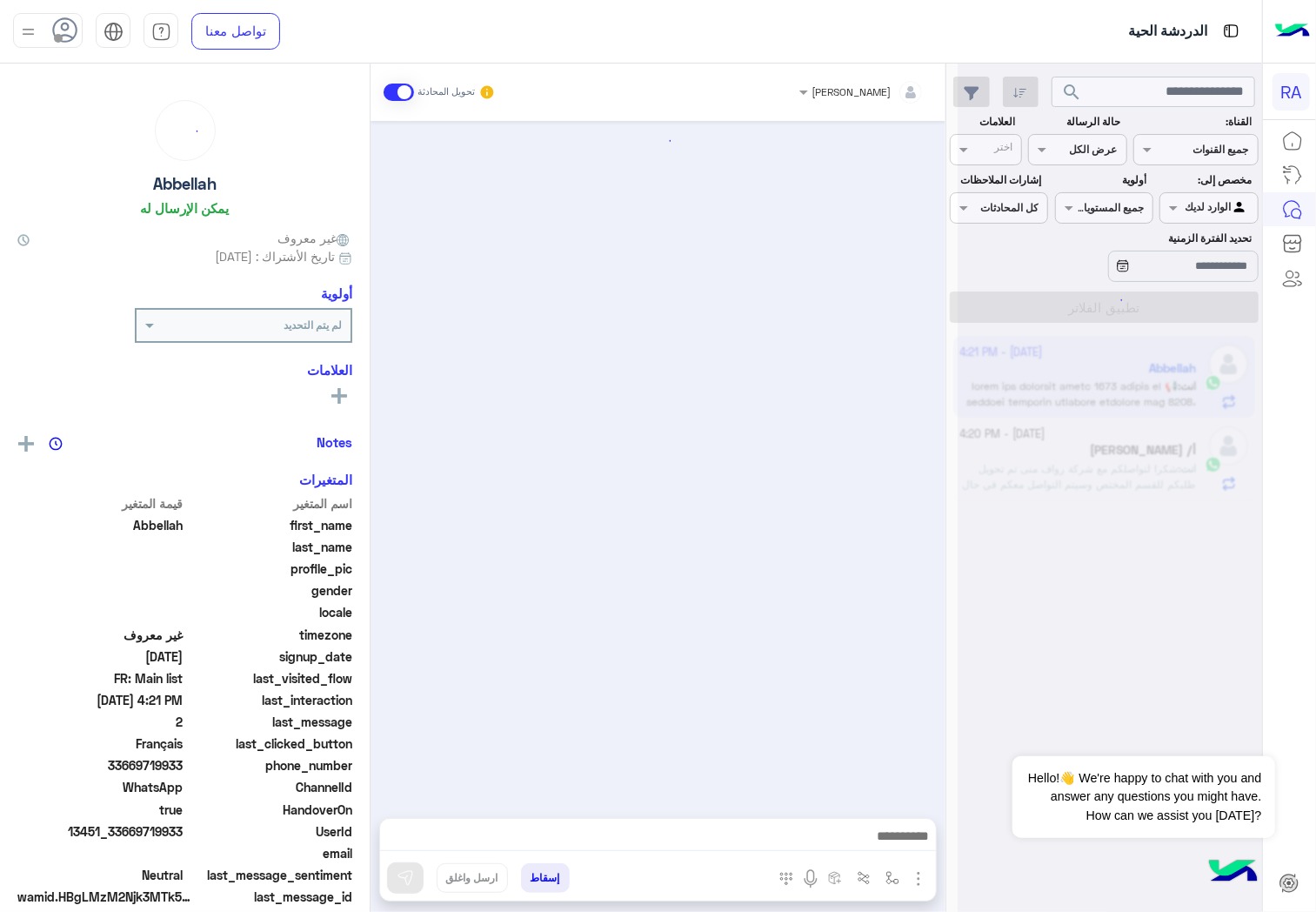
scroll to position [3828, 0]
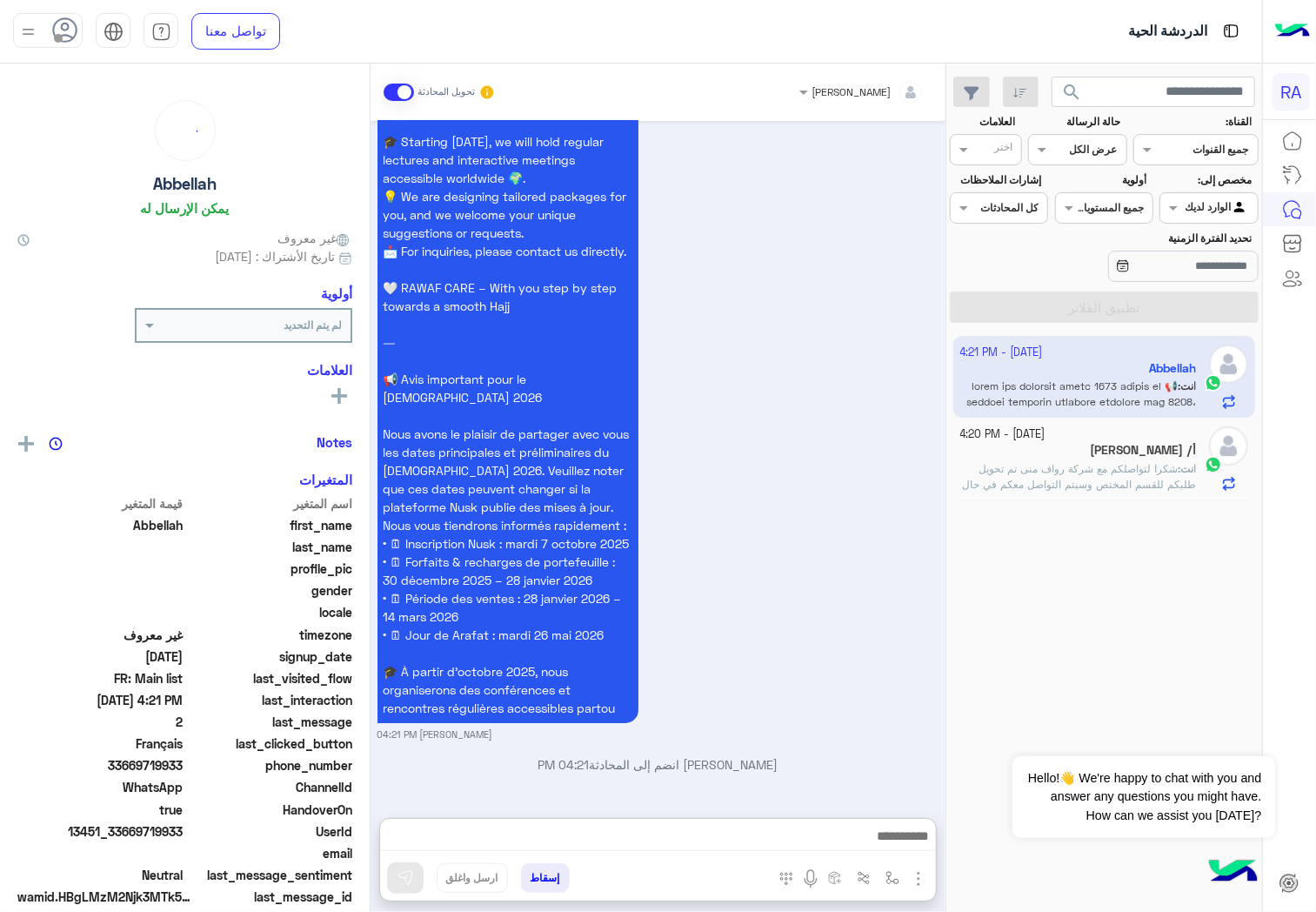
click at [516, 828] on textarea at bounding box center [658, 838] width 556 height 26
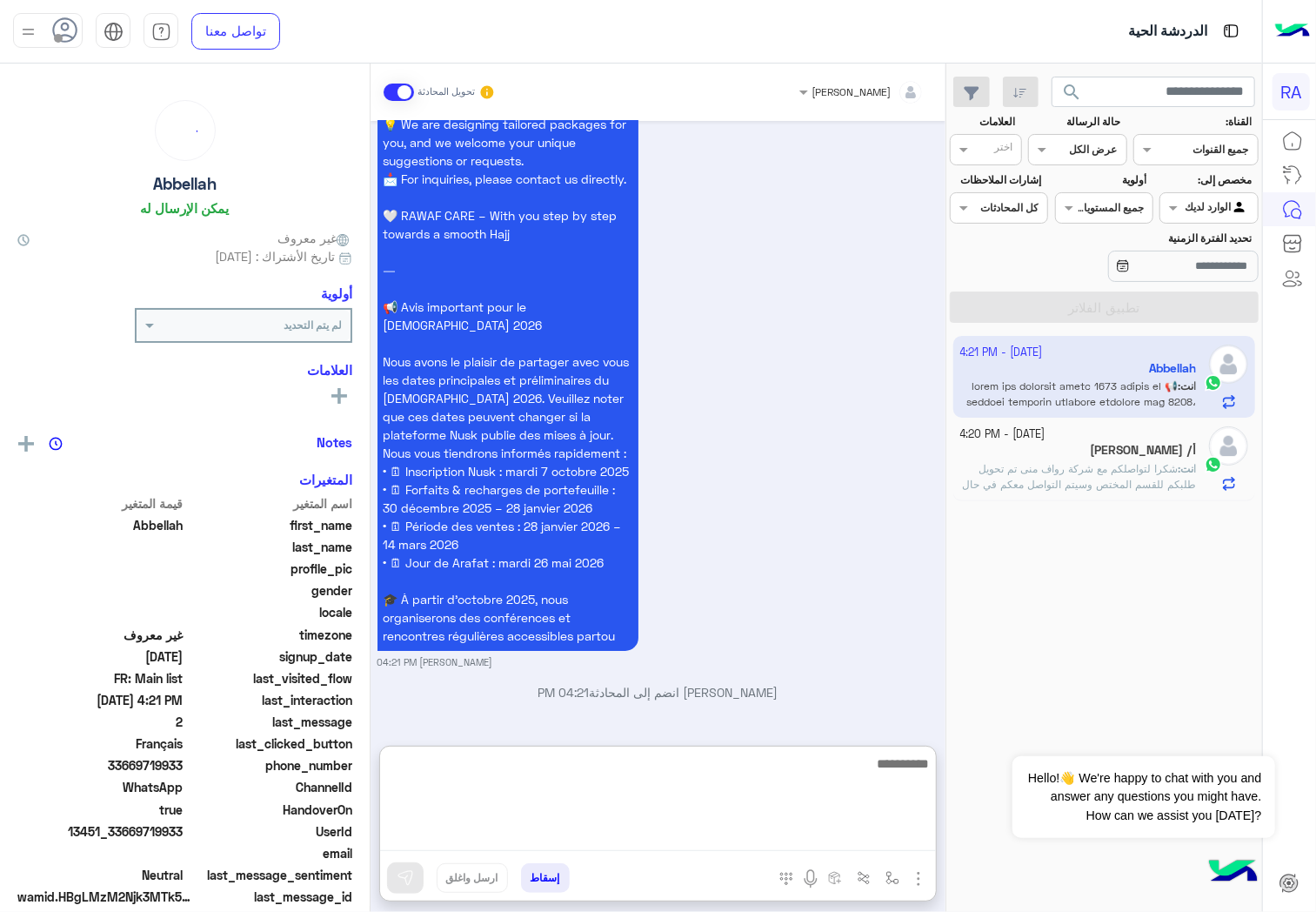
paste textarea "**********"
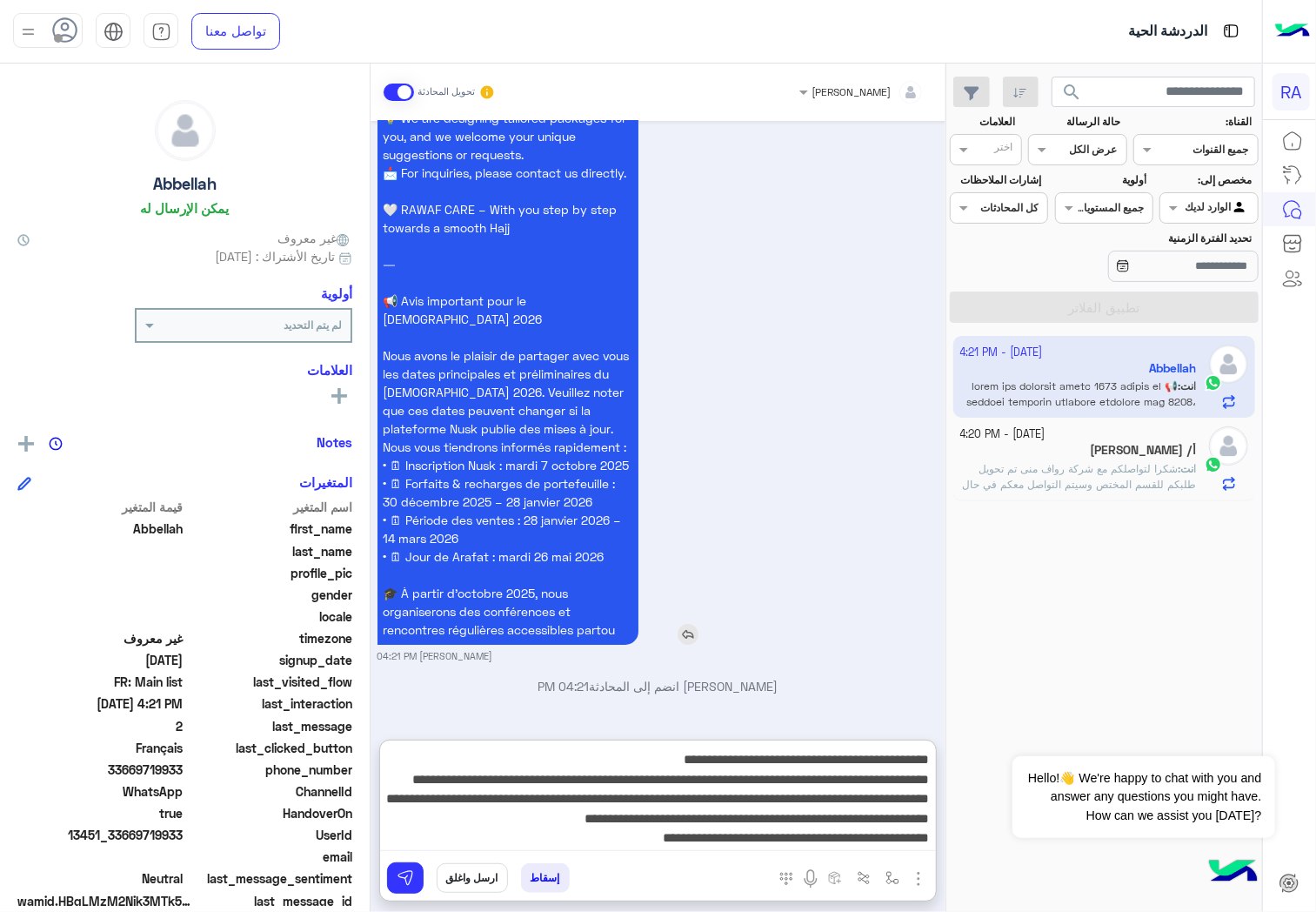
scroll to position [405, 0]
click at [908, 812] on textarea at bounding box center [658, 798] width 556 height 105
paste textarea "**********"
type textarea "**********"
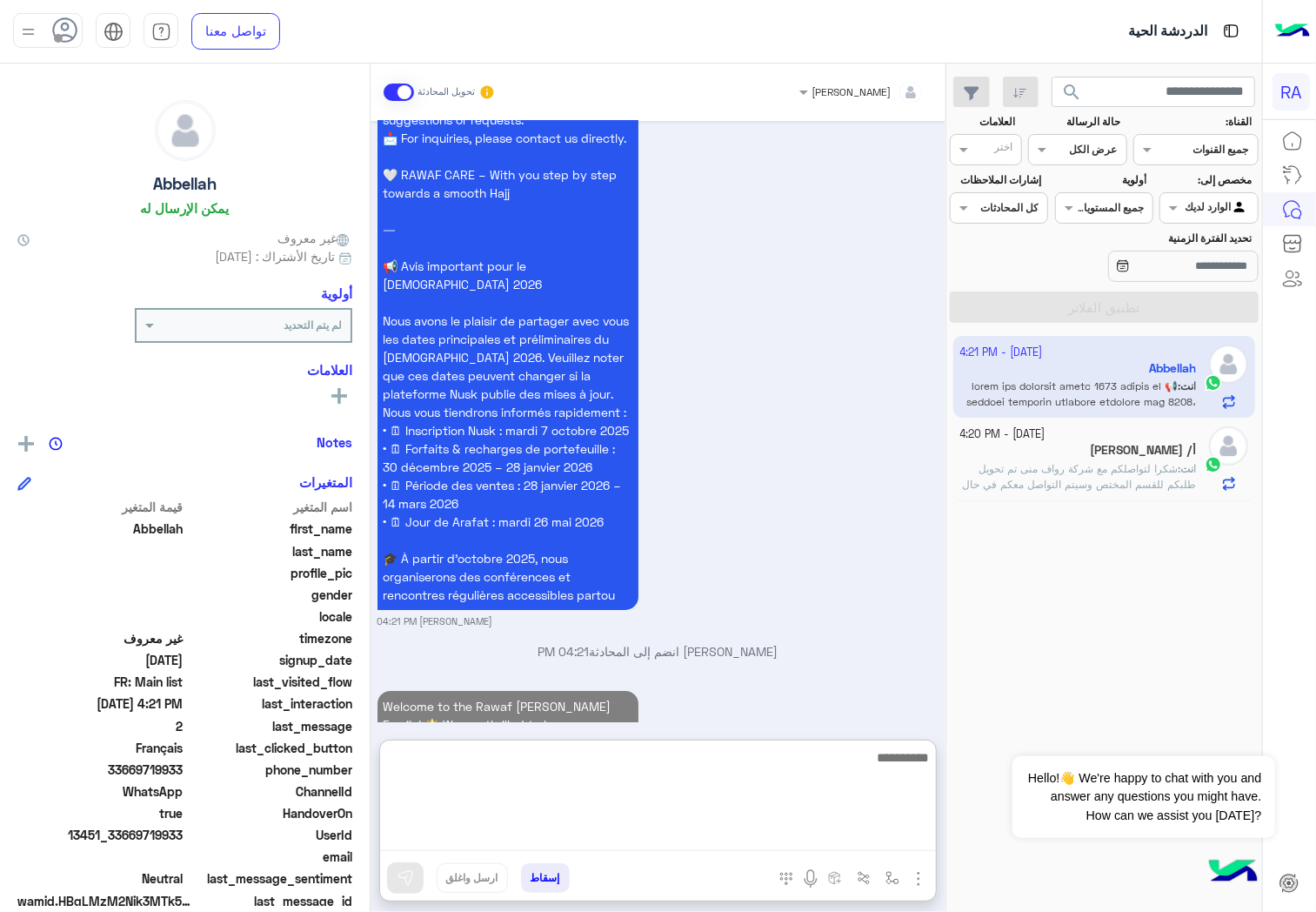
scroll to position [4302, 0]
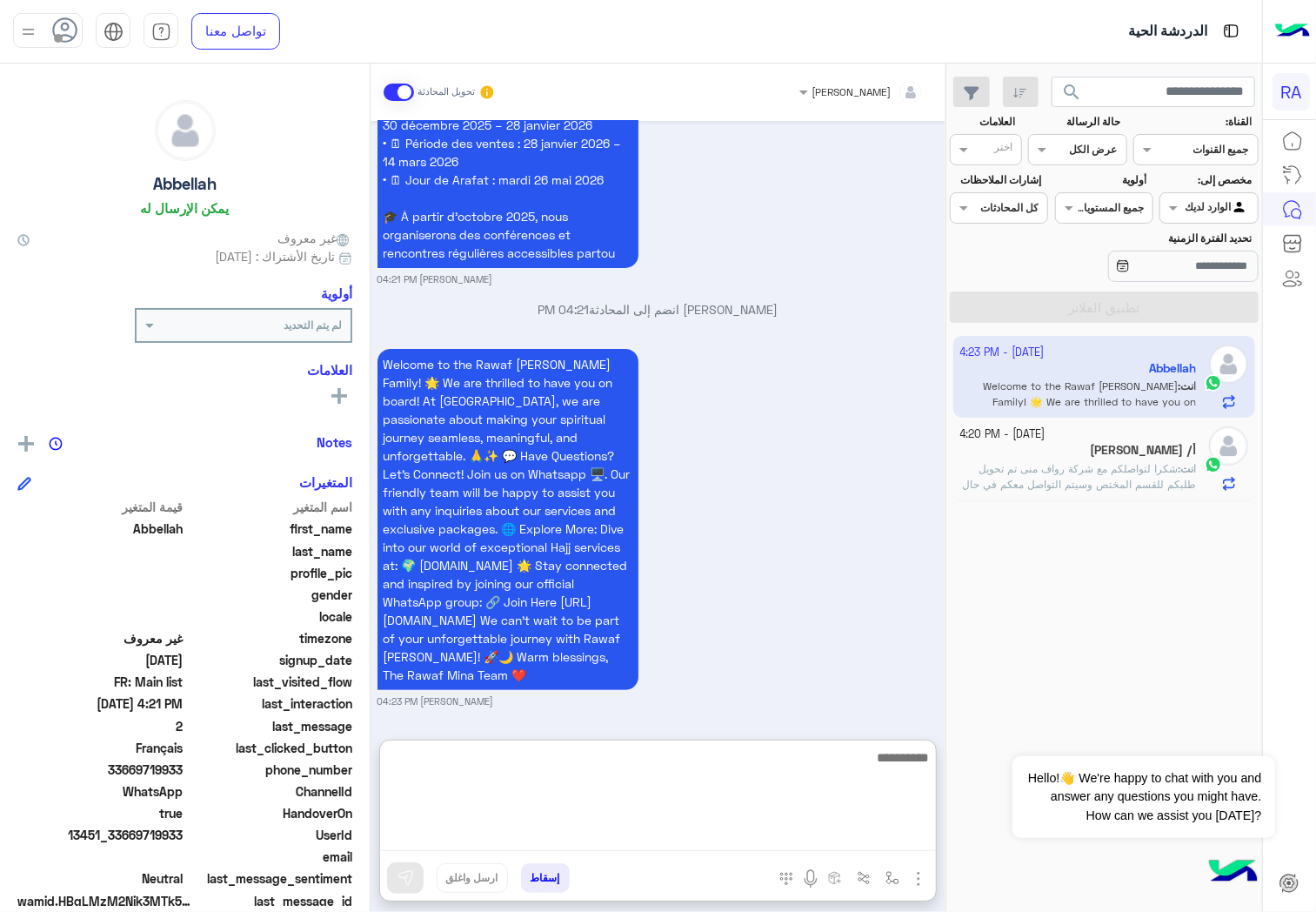
click at [388, 90] on span at bounding box center [398, 92] width 30 height 17
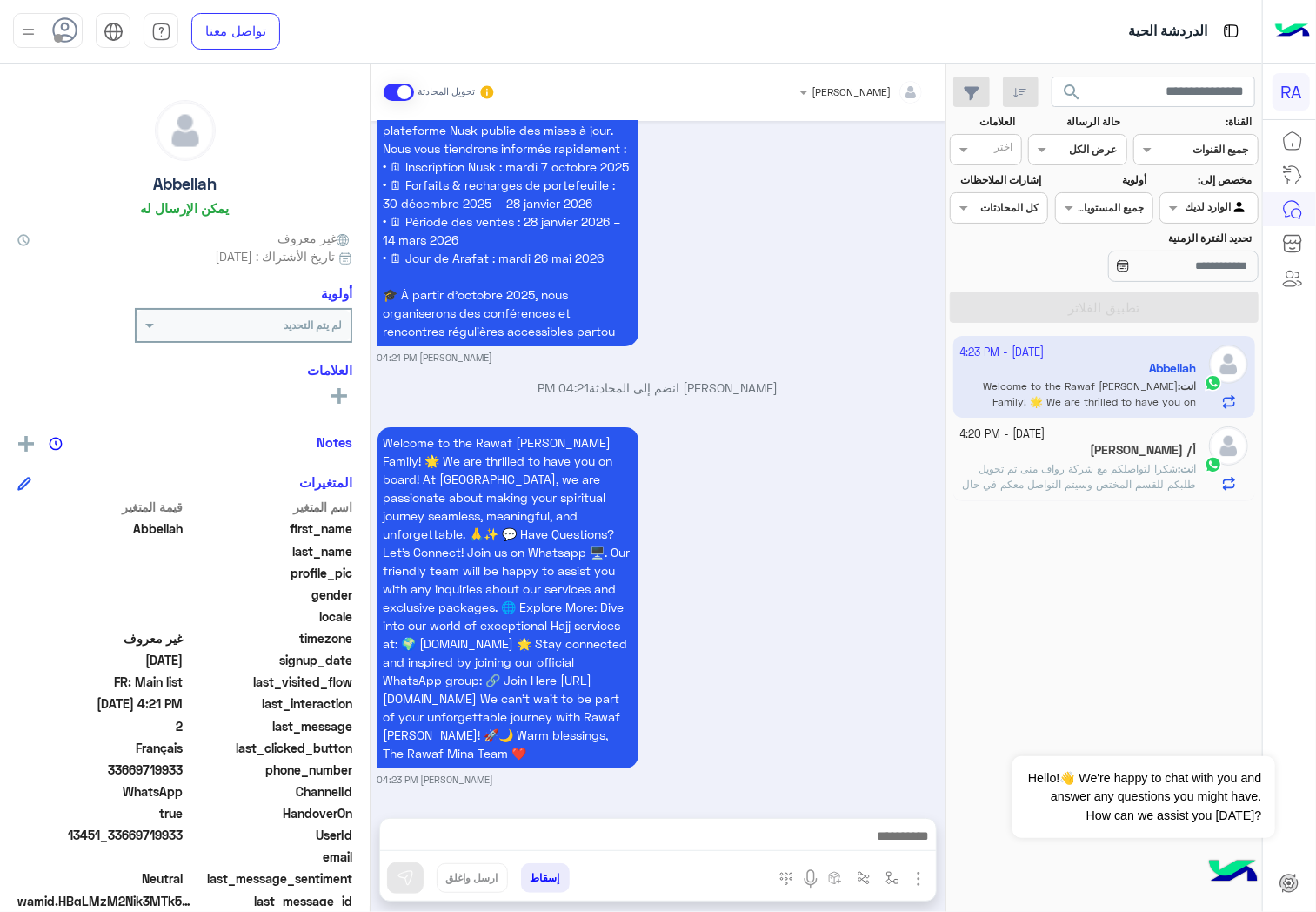
scroll to position [4268, 0]
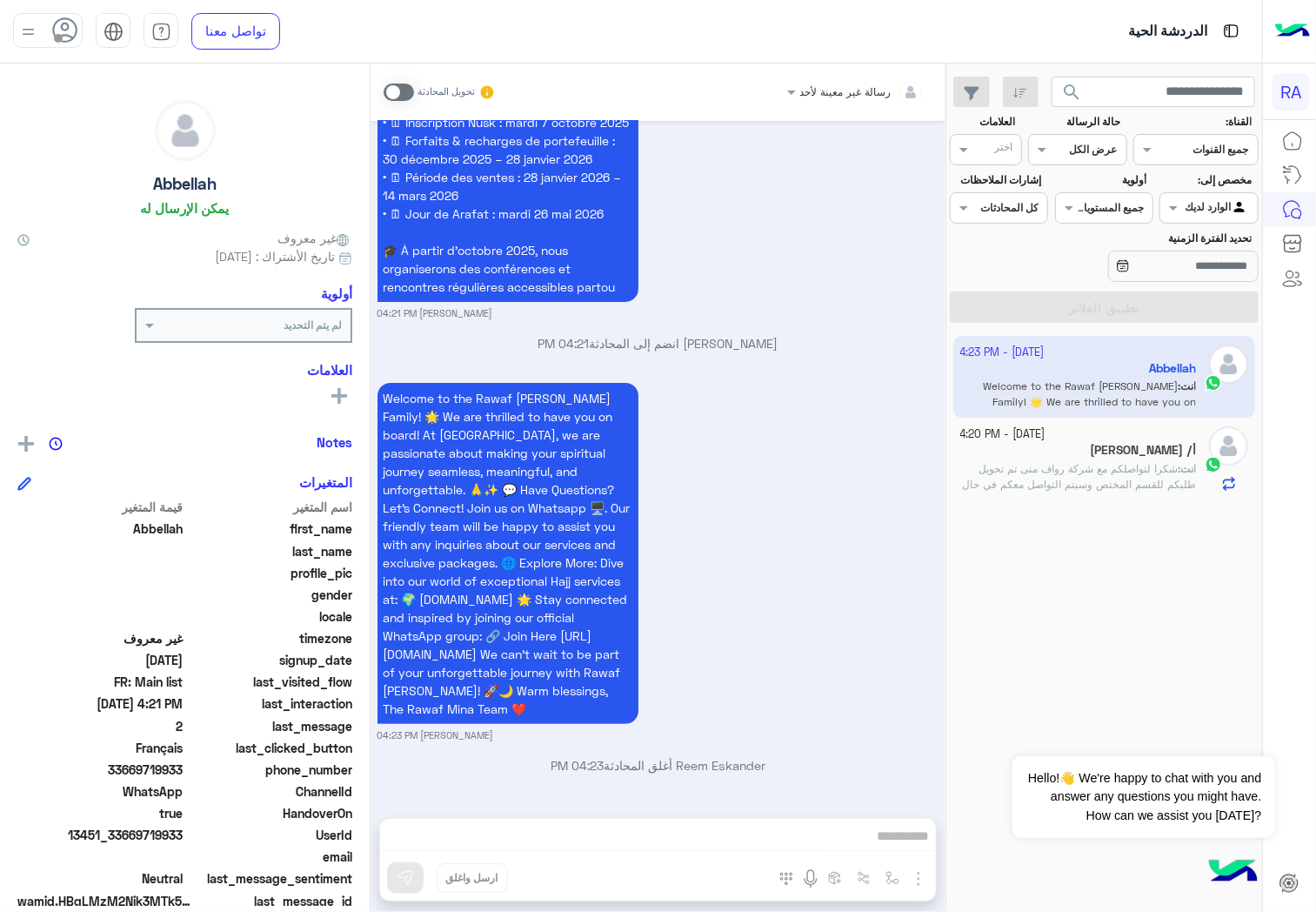
click at [1109, 457] on div "أ/ [PERSON_NAME]" at bounding box center [1078, 451] width 236 height 18
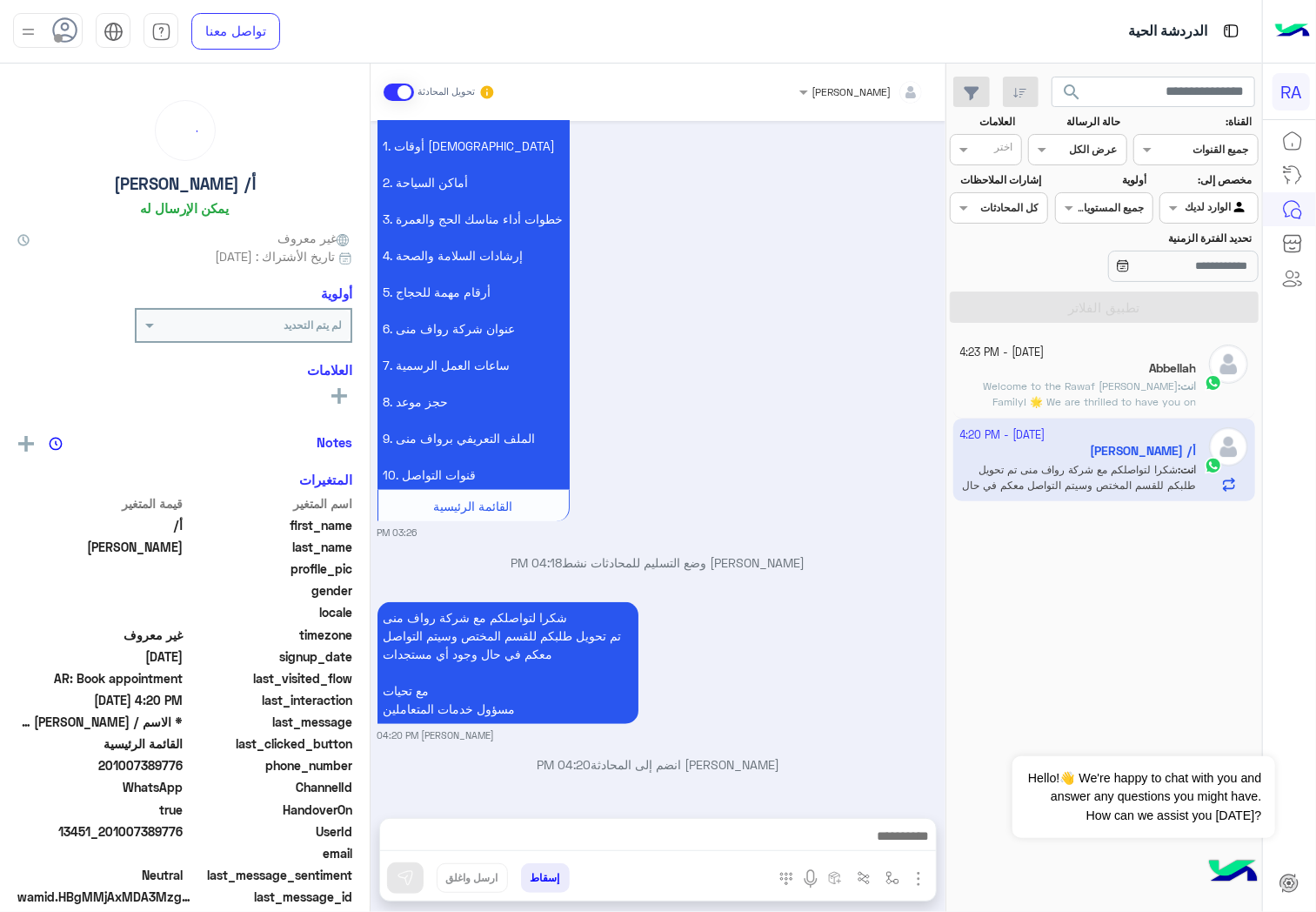
click at [394, 96] on span at bounding box center [398, 92] width 30 height 17
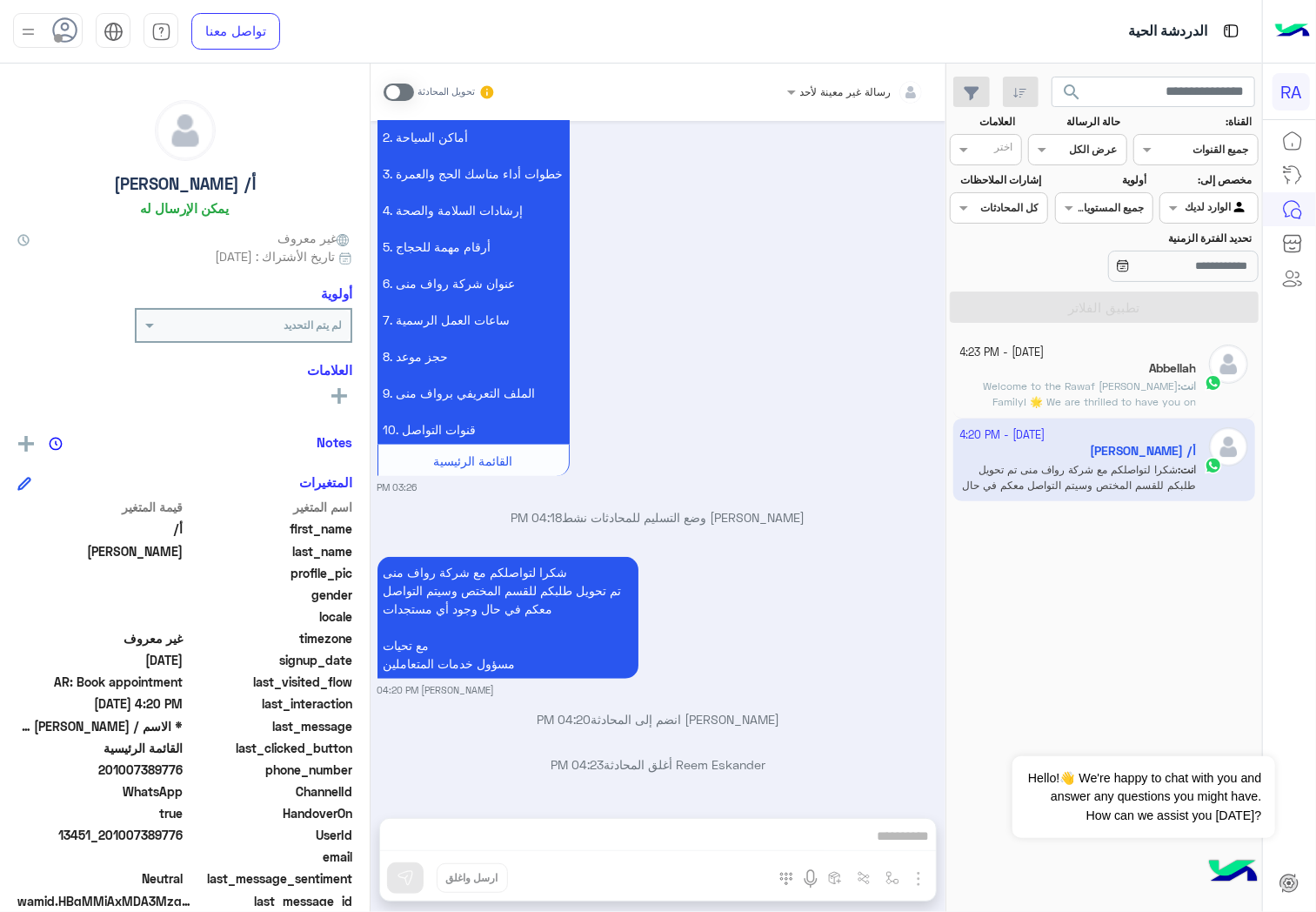
drag, startPoint x: 1221, startPoint y: 218, endPoint x: 1229, endPoint y: 221, distance: 8.5
click at [1229, 220] on div "Agent Filter الوارد لديك" at bounding box center [1209, 207] width 98 height 31
click at [1229, 271] on b "غير معينة" at bounding box center [1209, 275] width 47 height 15
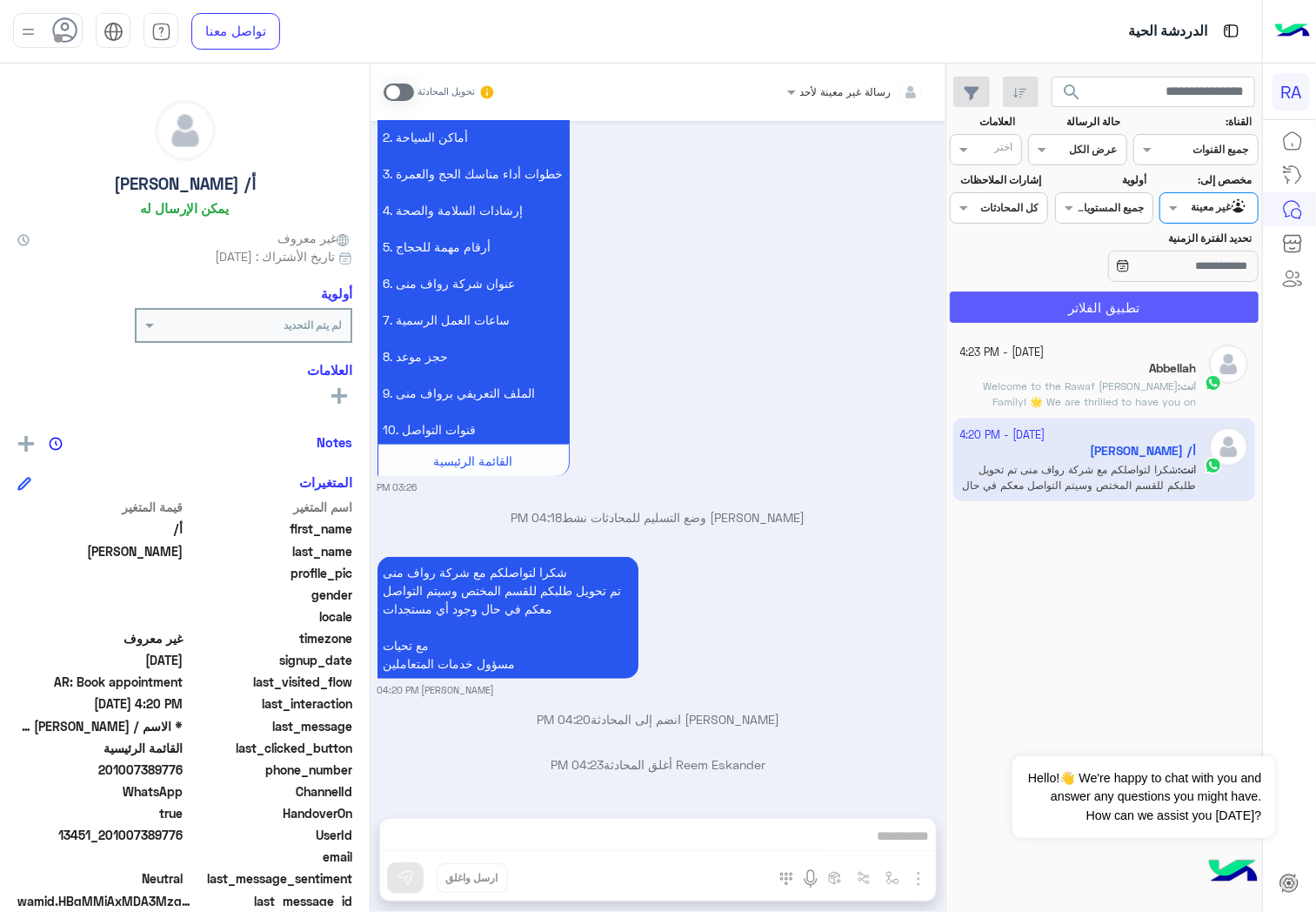
click at [1225, 307] on button "تطبيق الفلاتر" at bounding box center [1104, 306] width 309 height 31
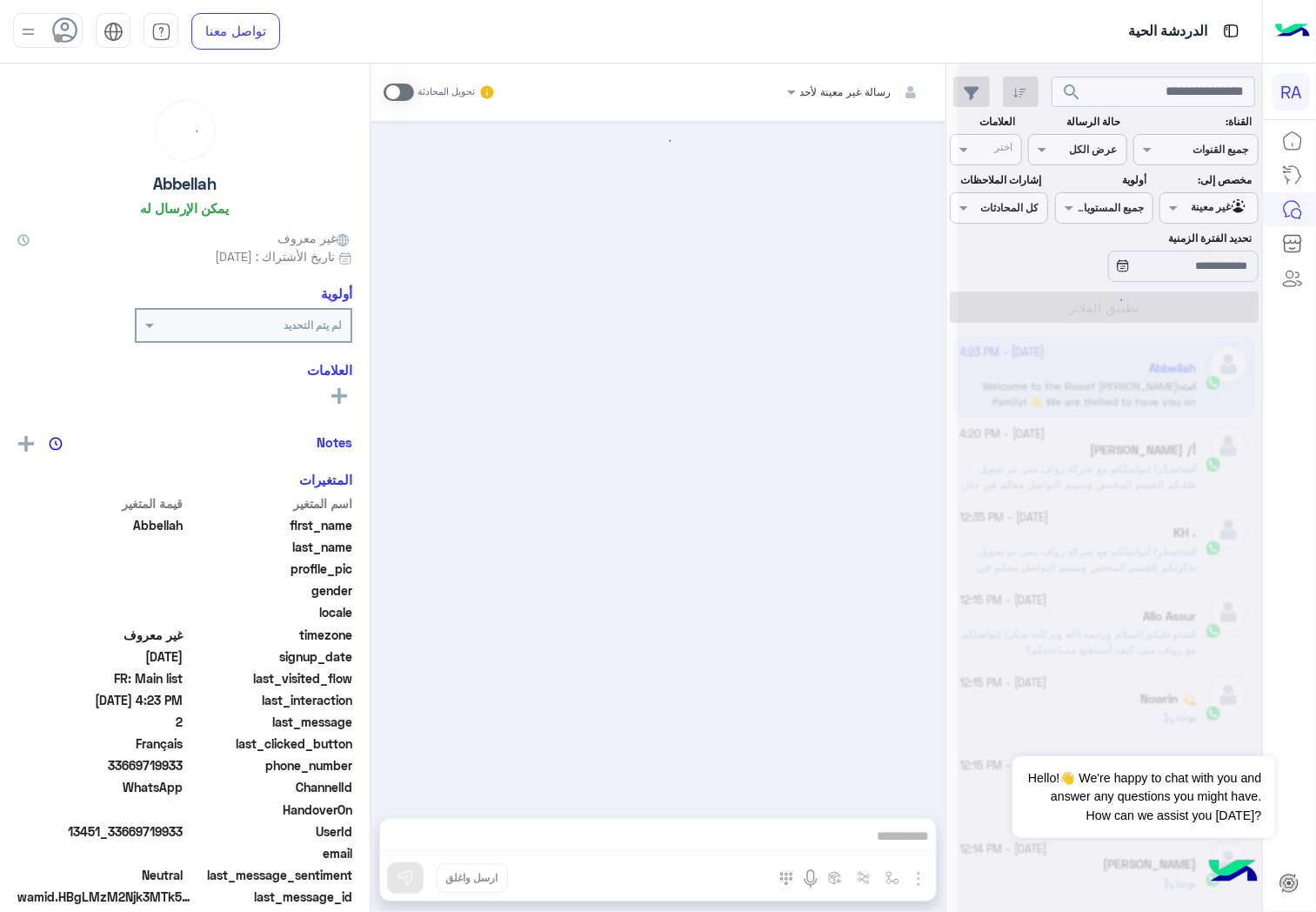
scroll to position [4268, 0]
